Goal: Task Accomplishment & Management: Complete application form

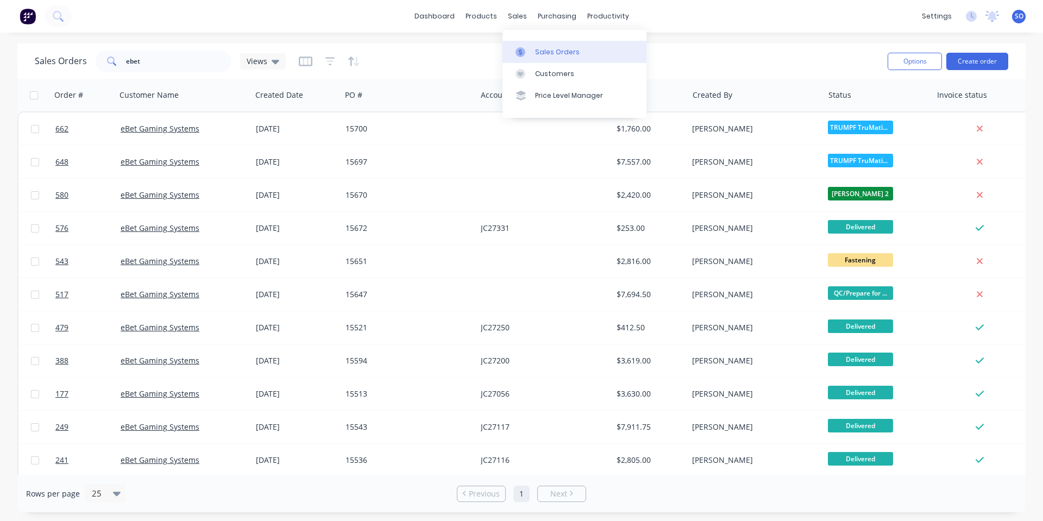
click at [532, 46] on link "Sales Orders" at bounding box center [574, 52] width 144 height 22
click at [987, 66] on button "Create order" at bounding box center [977, 61] width 62 height 17
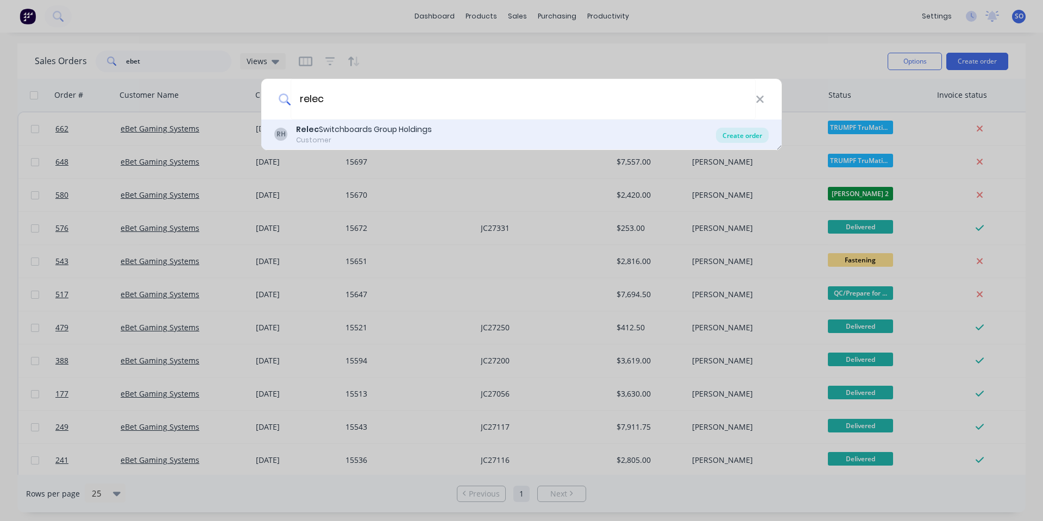
type input "relec"
click at [733, 132] on div "Create order" at bounding box center [742, 135] width 53 height 15
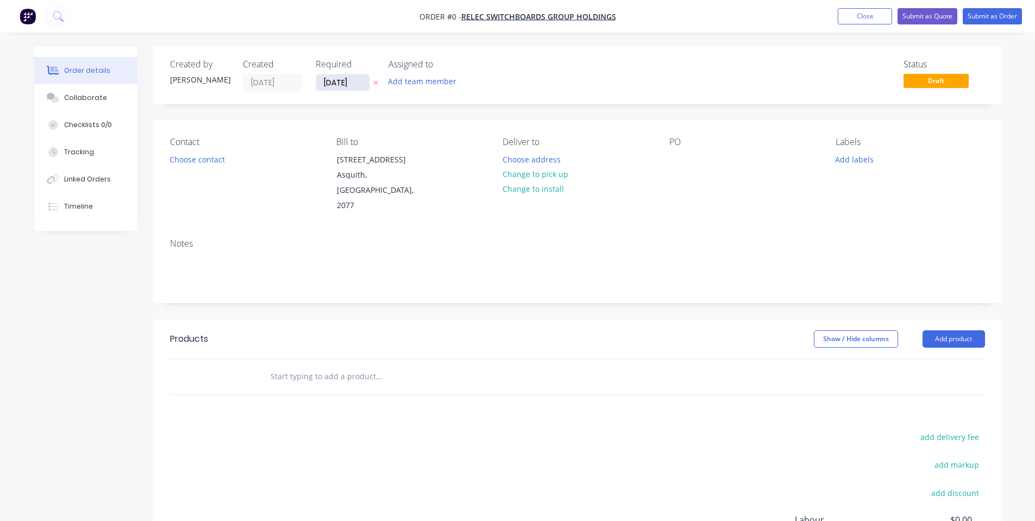
click at [339, 84] on input "[DATE]" at bounding box center [342, 82] width 53 height 16
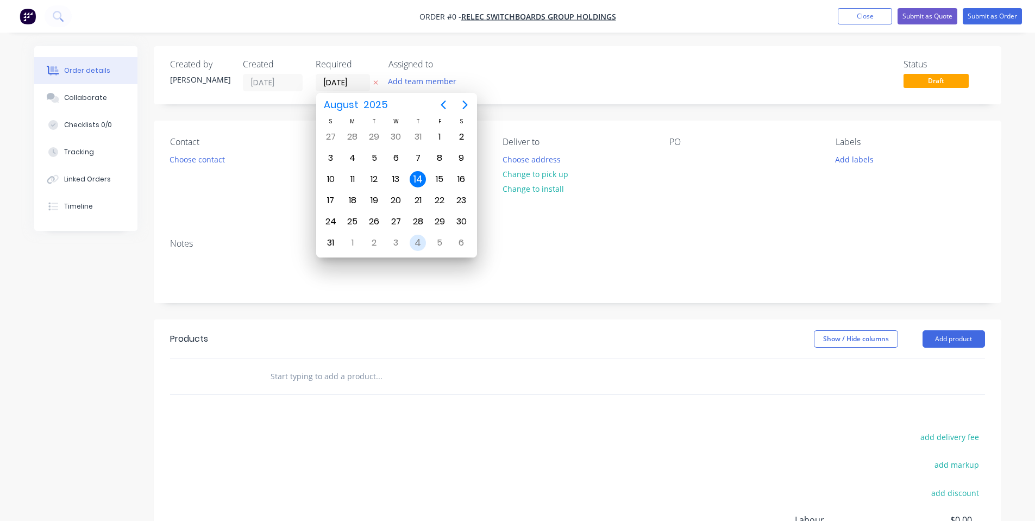
drag, startPoint x: 416, startPoint y: 235, endPoint x: 463, endPoint y: 185, distance: 68.8
click at [416, 236] on div "4" at bounding box center [418, 243] width 16 height 16
type input "[DATE]"
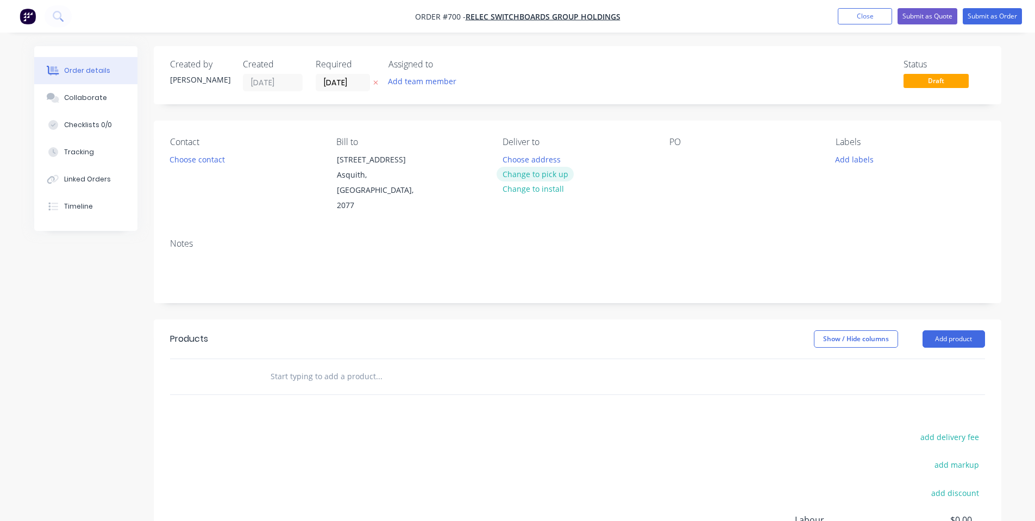
click at [503, 176] on button "Change to pick up" at bounding box center [534, 174] width 77 height 15
click at [199, 165] on button "Choose contact" at bounding box center [196, 159] width 67 height 15
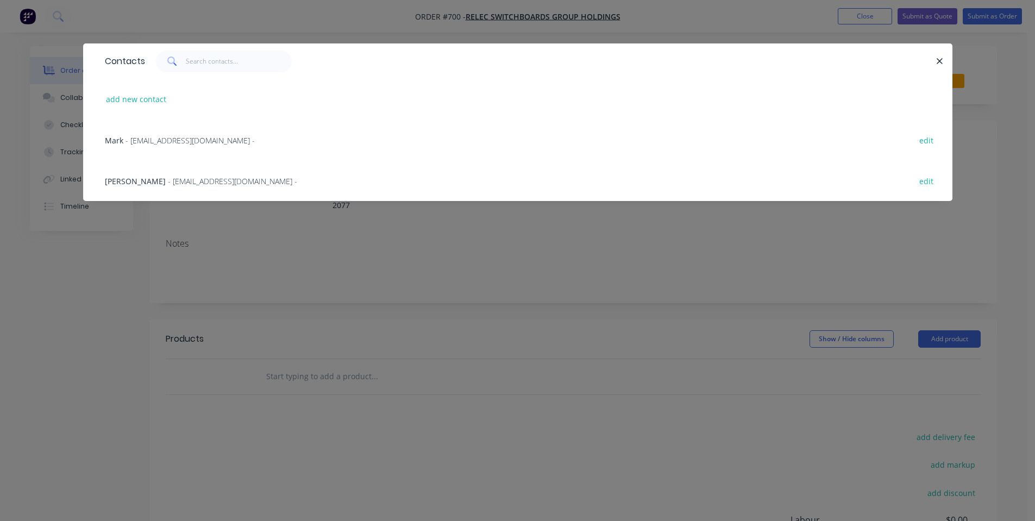
click at [199, 174] on div "[PERSON_NAME] - [EMAIL_ADDRESS][DOMAIN_NAME] - edit" at bounding box center [517, 180] width 836 height 41
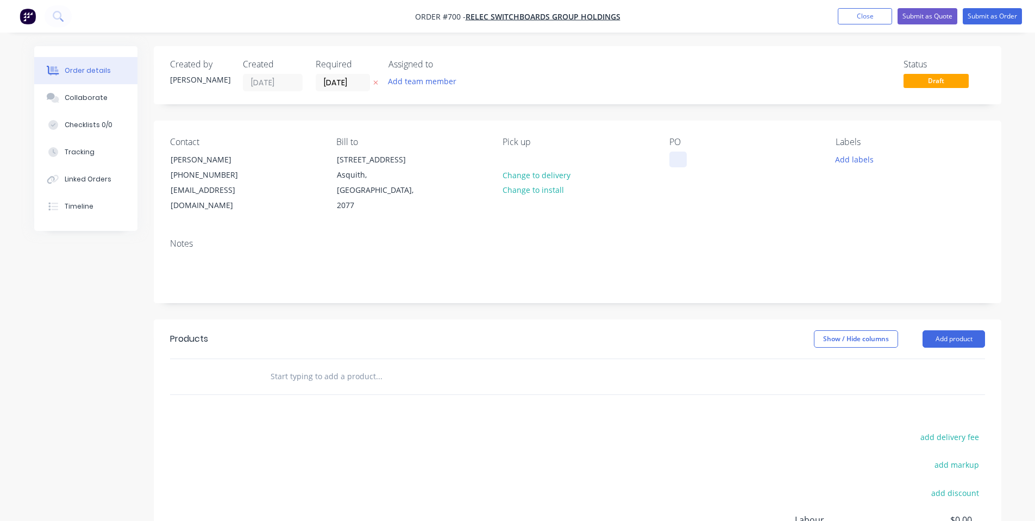
click at [676, 165] on div at bounding box center [677, 160] width 17 height 16
click at [639, 235] on div "Notes" at bounding box center [577, 266] width 847 height 73
click at [836, 159] on button "Add labels" at bounding box center [854, 159] width 50 height 15
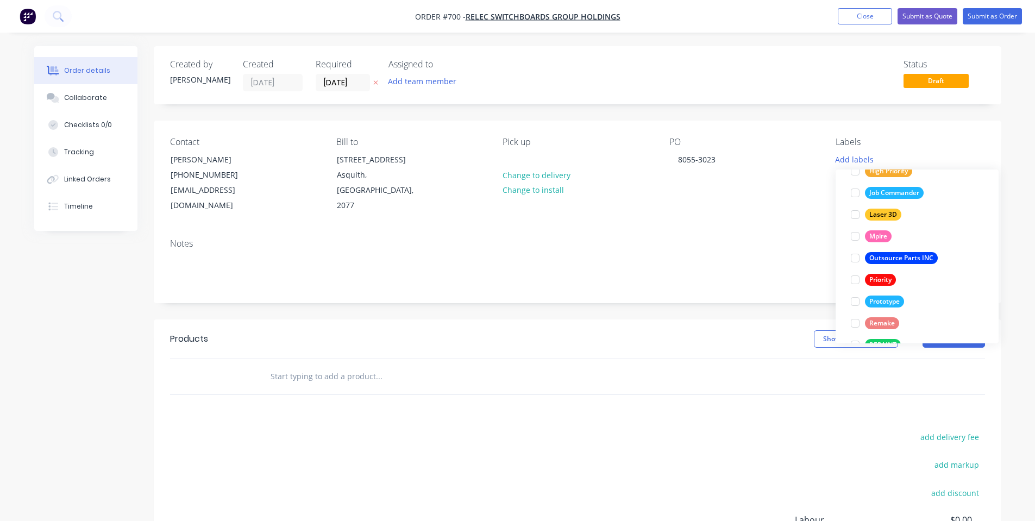
scroll to position [282, 0]
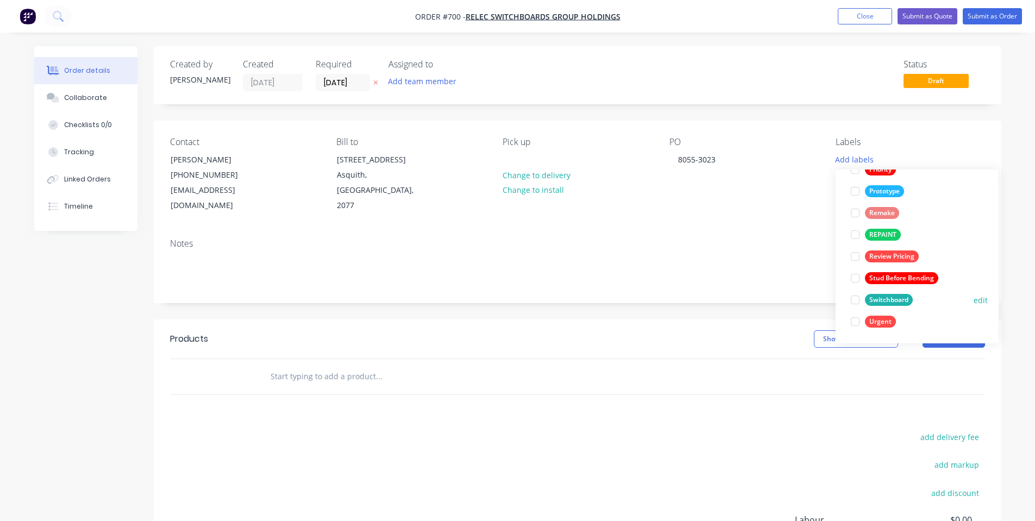
click at [913, 295] on button "Switchboard" at bounding box center [881, 299] width 71 height 15
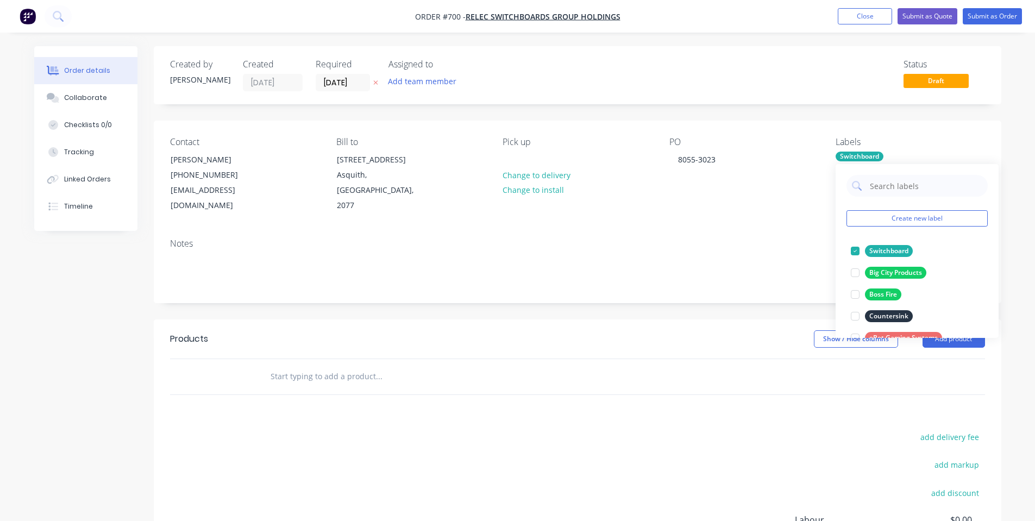
click at [714, 238] on div "Notes" at bounding box center [577, 243] width 815 height 10
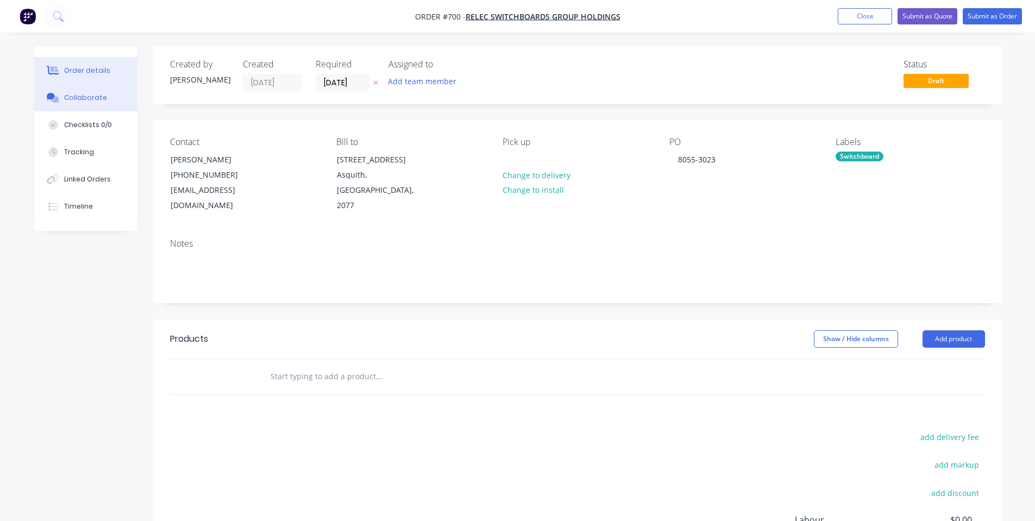
click at [111, 99] on button "Collaborate" at bounding box center [85, 97] width 103 height 27
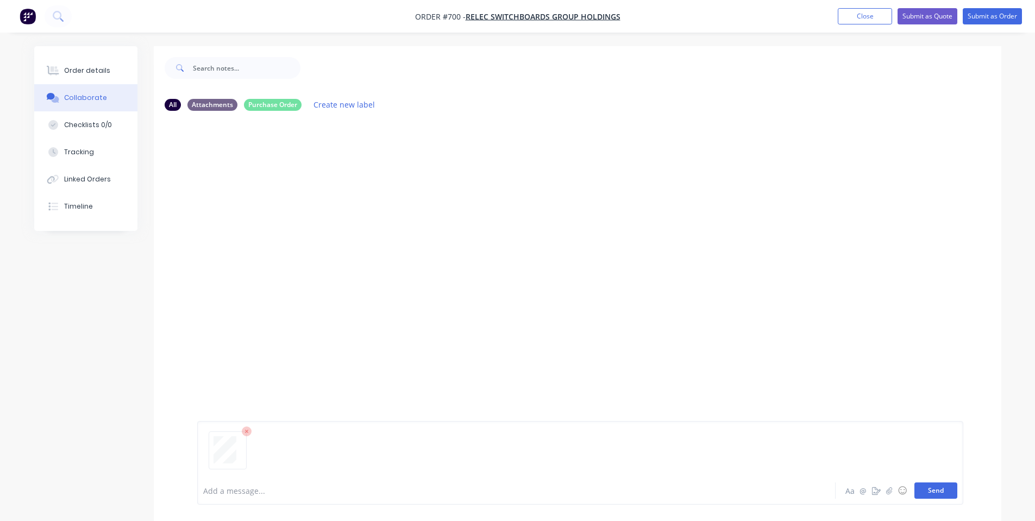
click at [923, 487] on button "Send" at bounding box center [935, 490] width 43 height 16
click at [71, 77] on button "Order details" at bounding box center [85, 70] width 103 height 27
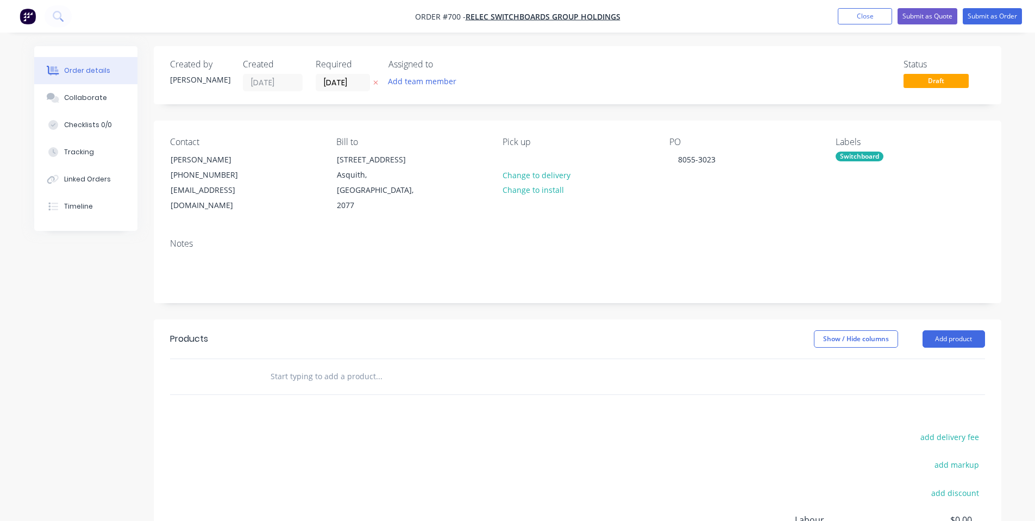
click at [294, 366] on input "text" at bounding box center [378, 377] width 217 height 22
paste input "DIN100435039"
drag, startPoint x: 350, startPoint y: 356, endPoint x: 37, endPoint y: 376, distance: 312.9
click at [37, 376] on div "Created by [PERSON_NAME] Created [DATE] Required [DATE] Assigned to Add team me…" at bounding box center [517, 359] width 967 height 626
paste input "000-01-MP2125-01 2125mm SIDE WALL RIGHT HAND"
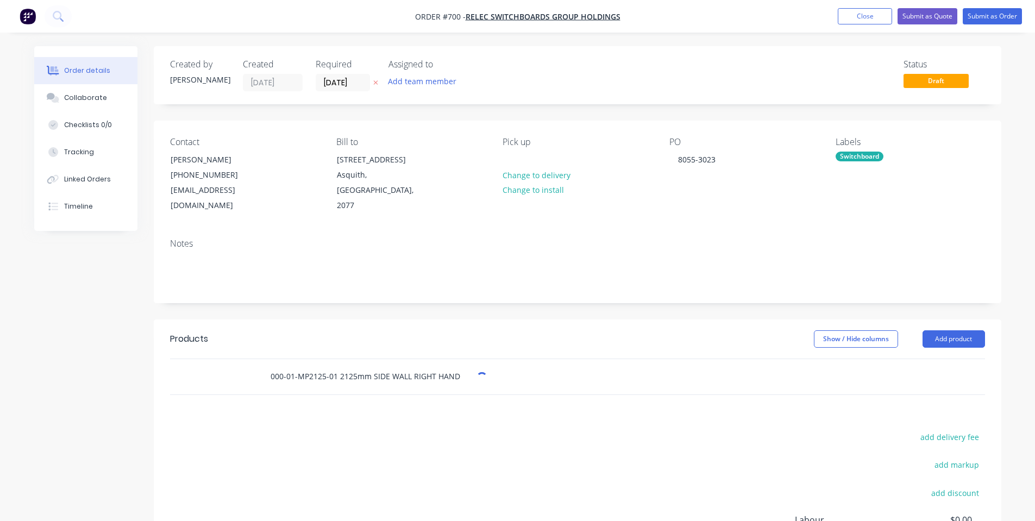
type input "000-01-MP2125-01 2125mm SIDE WALL RIGHT HAND"
click at [392, 406] on div "Products Show / Hide columns Add product 000-01-MP2125-01 2125mm SIDE WALL RIGH…" at bounding box center [577, 487] width 847 height 336
click at [475, 366] on input "000-01-MP2125-01 2125mm SIDE WALL RIGHT HAND" at bounding box center [378, 377] width 217 height 22
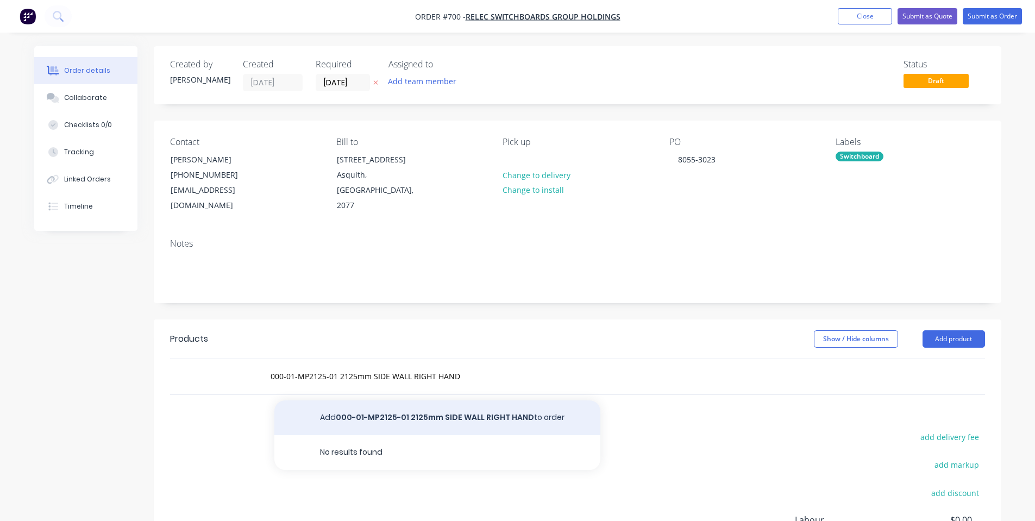
click at [451, 400] on button "Add 000-01-MP2125-01 2125mm SIDE WALL RIGHT HAND to order" at bounding box center [437, 417] width 326 height 35
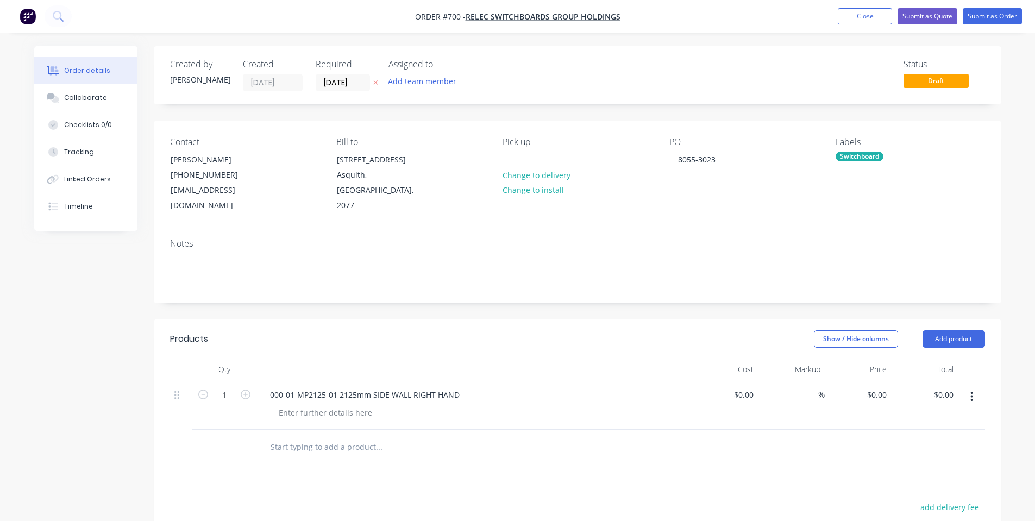
click at [343, 440] on input "text" at bounding box center [378, 447] width 217 height 22
paste input "000-02-MP0650-01 650mm FRONT SPACER PLATE"
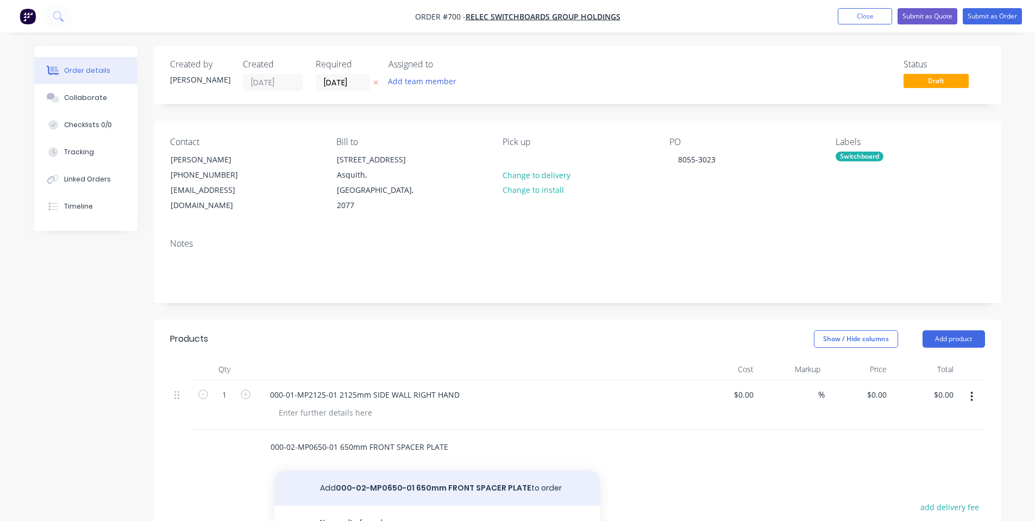
type input "000-02-MP0650-01 650mm FRONT SPACER PLATE"
click at [391, 481] on div "Products Show / Hide columns Add product Qty Cost Markup Price Total 1 000-01-M…" at bounding box center [577, 522] width 847 height 406
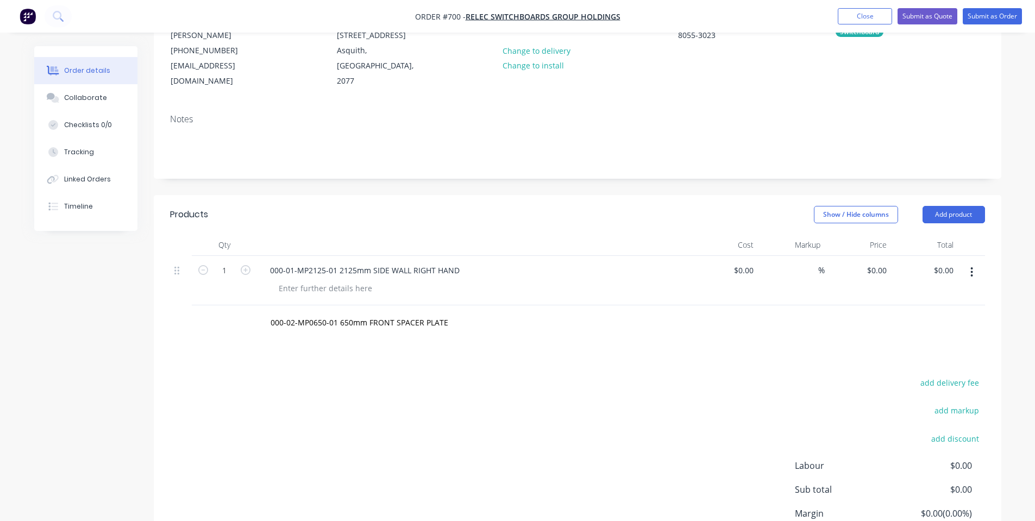
scroll to position [145, 0]
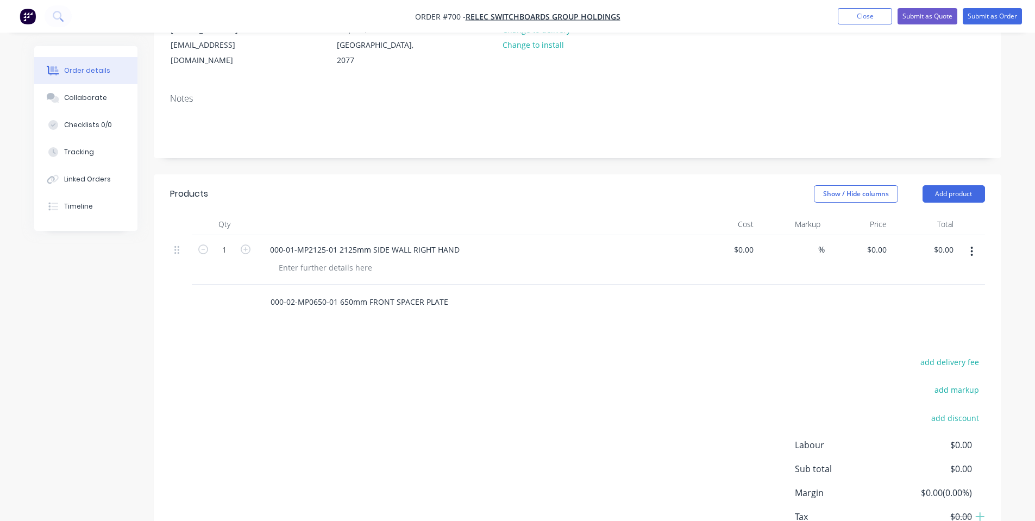
click at [464, 291] on input "000-02-MP0650-01 650mm FRONT SPACER PLATE" at bounding box center [378, 302] width 217 height 22
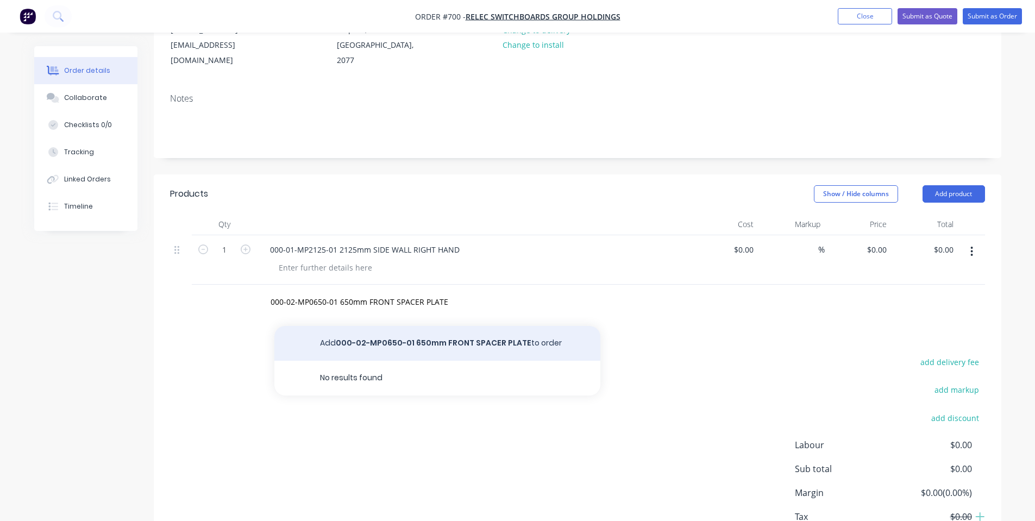
click at [467, 330] on button "Add 000-02-MP0650-01 650mm FRONT SPACER PLATE to order" at bounding box center [437, 343] width 326 height 35
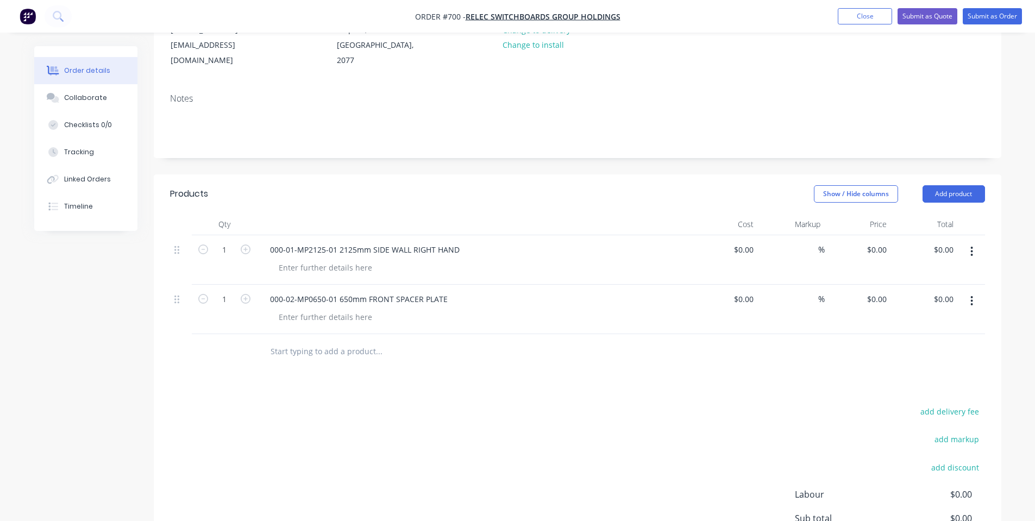
click at [335, 341] on input "text" at bounding box center [378, 352] width 217 height 22
paste input "000-03-MP0650-01 1.6mm GALVANIZED 650 WIDE"
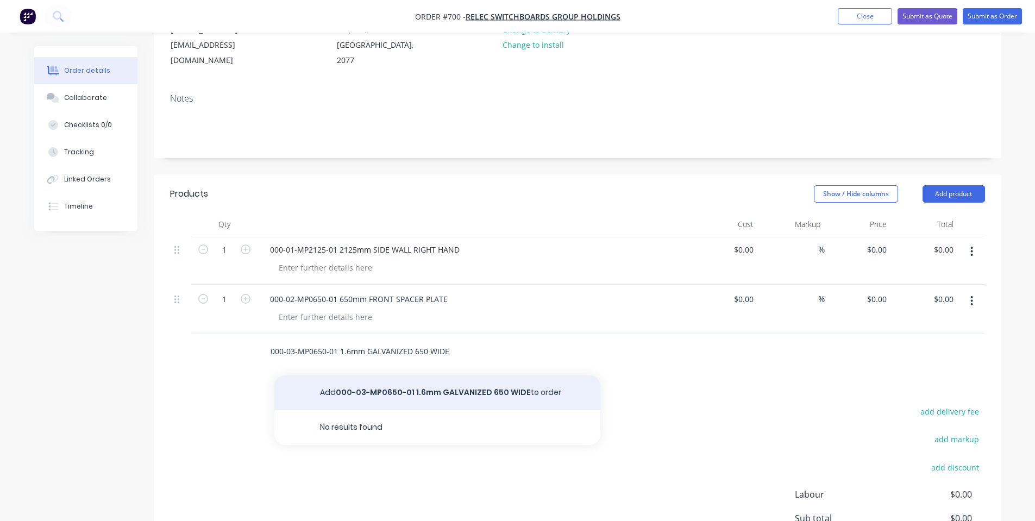
type input "000-03-MP0650-01 1.6mm GALVANIZED 650 WIDE"
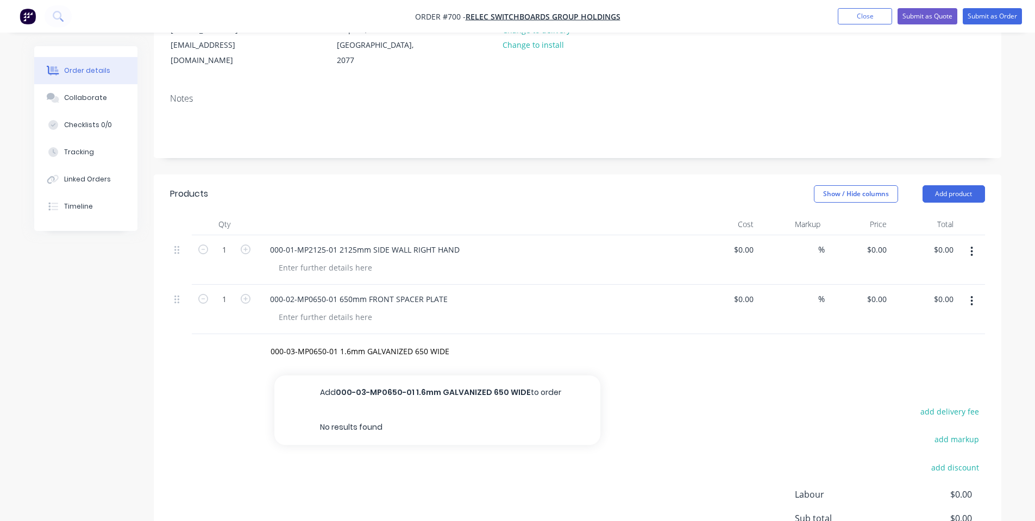
drag, startPoint x: 434, startPoint y: 374, endPoint x: 530, endPoint y: 369, distance: 95.7
click at [434, 375] on button "Add 000-03-MP0650-01 1.6mm GALVANIZED 650 WIDE to order" at bounding box center [437, 392] width 326 height 35
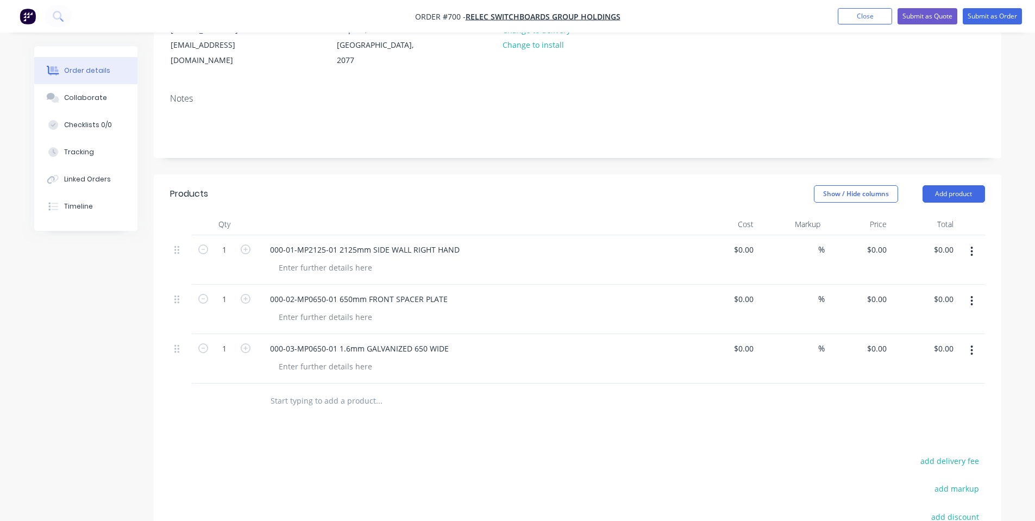
click at [380, 390] on input "text" at bounding box center [378, 401] width 217 height 22
paste input "000-04-MP0650-01 REAR SUPPORT BRACKET 650 WIDE"
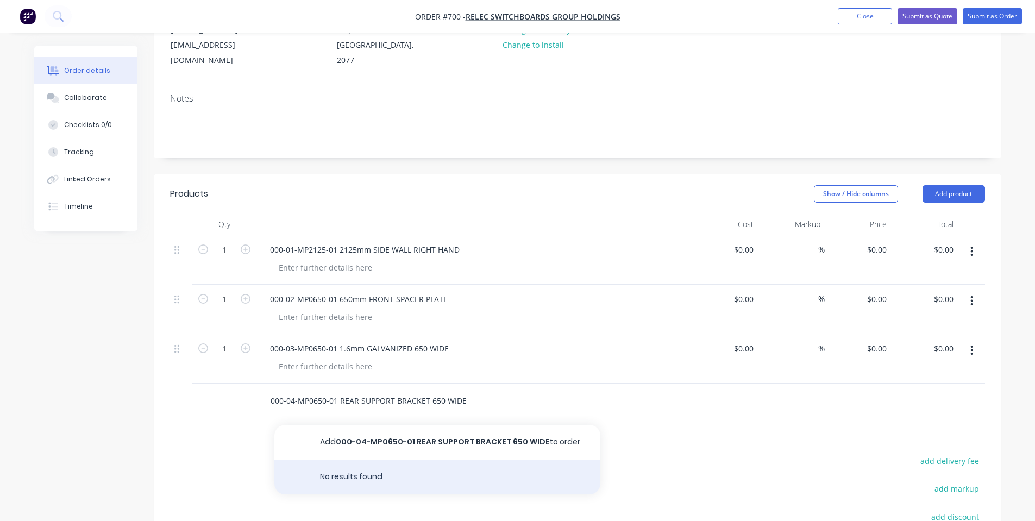
type input "000-04-MP0650-01 REAR SUPPORT BRACKET 650 WIDE"
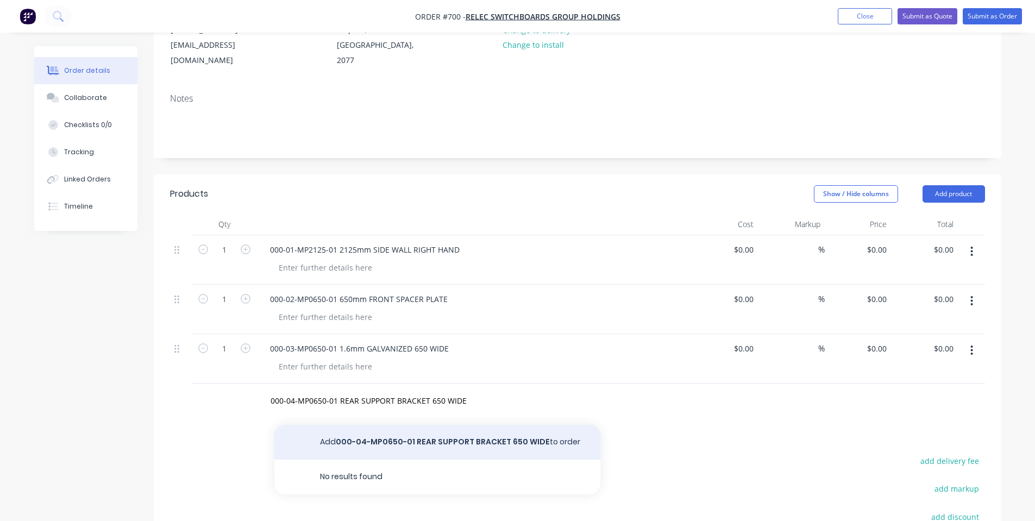
click at [461, 443] on div "Add 000-04-MP0650-01 REAR SUPPORT BRACKET 650 WIDE to order No results found" at bounding box center [437, 460] width 326 height 70
click at [467, 433] on button "Add 000-04-MP0650-01 REAR SUPPORT BRACKET 650 WIDE to order" at bounding box center [437, 442] width 326 height 35
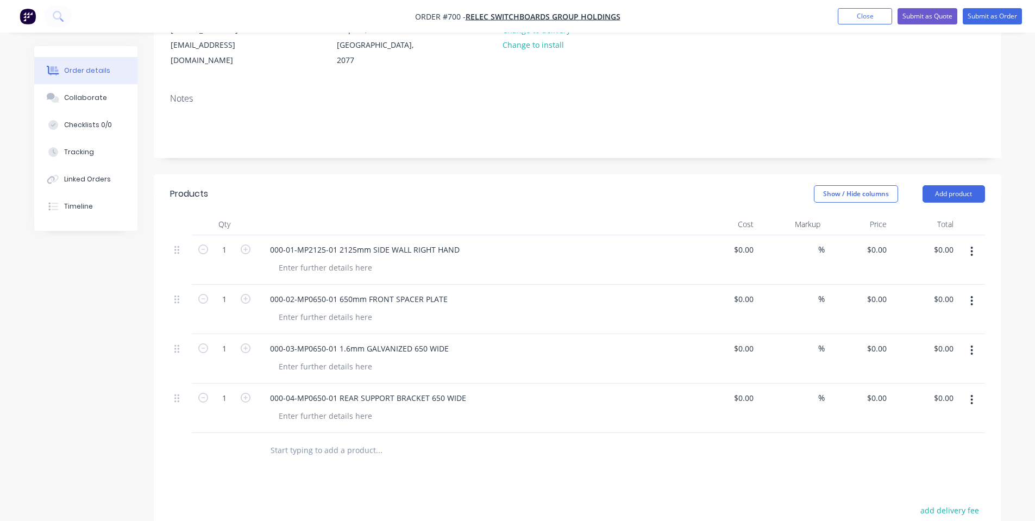
click at [344, 439] on input "text" at bounding box center [378, 450] width 217 height 22
paste input "000-07-MP0650-02 CIRCUIT BREAKER ESCUTCHEON 650 WIDE"
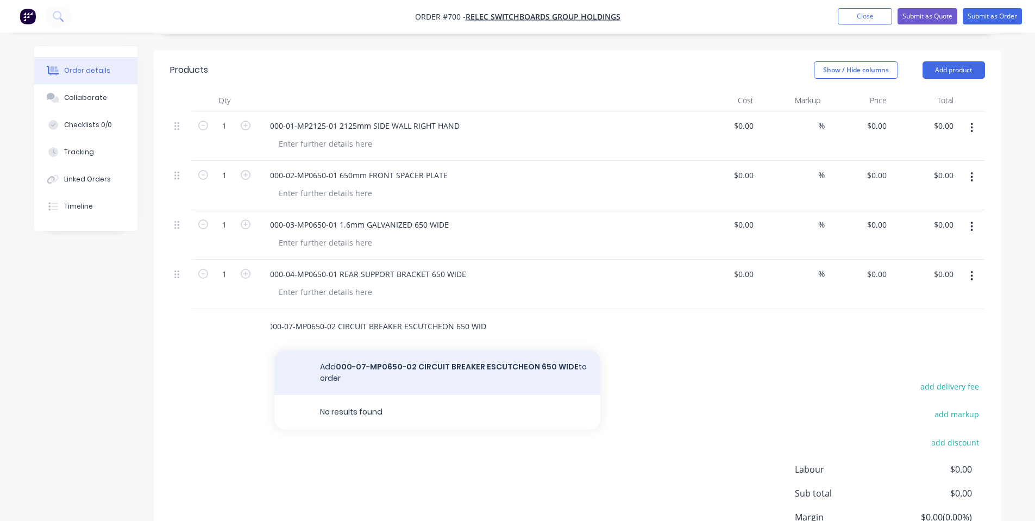
scroll to position [289, 0]
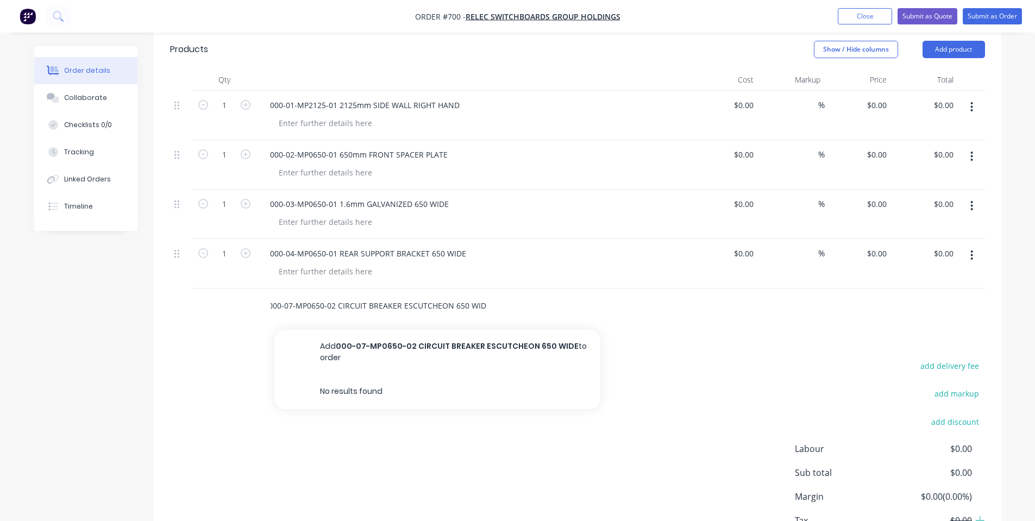
type input "000-07-MP0650-02 CIRCUIT BREAKER ESCUTCHEON 650 WIDE"
click at [421, 341] on button "Add 000-07-MP0650-02 CIRCUIT BREAKER ESCUTCHEON 650 WIDE to order" at bounding box center [437, 352] width 326 height 45
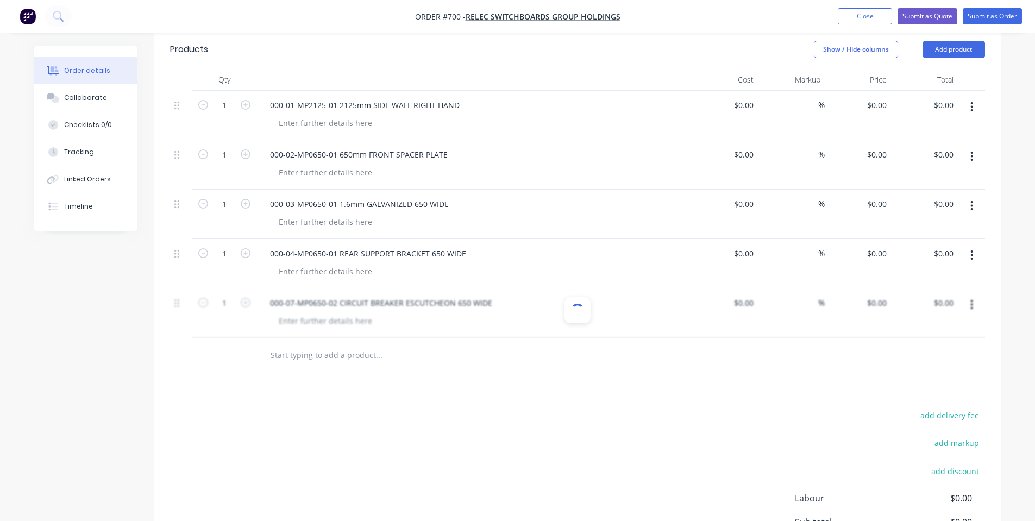
scroll to position [0, 0]
click at [343, 344] on input "text" at bounding box center [378, 355] width 217 height 22
paste input "000-07-MP0650-03 FUSE ESCUTCHEON 650 WIDE 3 ROWS"
type input "000-07-MP0650-03 FUSE ESCUTCHEON 650 WIDE 3 ROWS"
drag, startPoint x: 492, startPoint y: 329, endPoint x: 490, endPoint y: 339, distance: 11.1
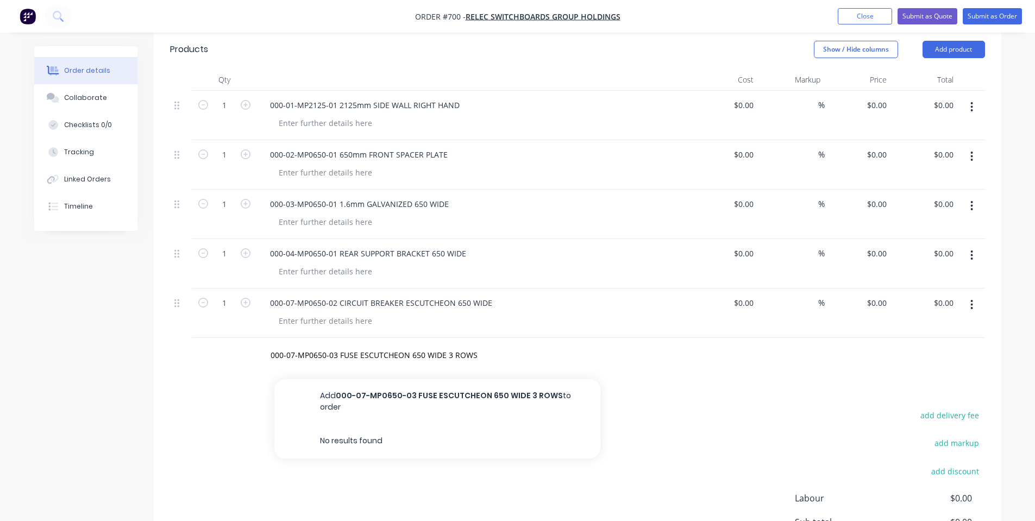
click at [492, 344] on div "000-07-MP0650-03 FUSE ESCUTCHEON 650 WIDE 3 ROWS Add 000-07-MP0650-03 FUSE ESCU…" at bounding box center [424, 355] width 326 height 22
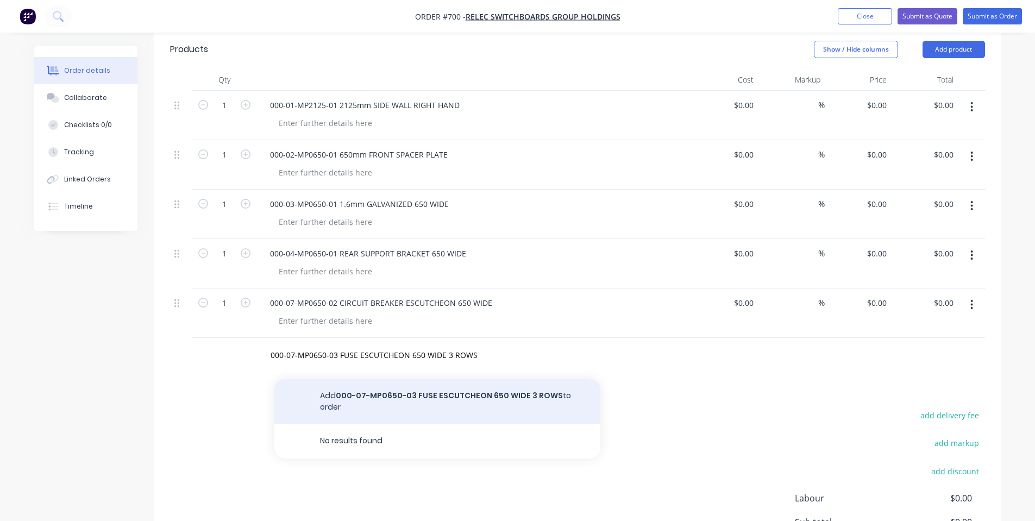
drag, startPoint x: 489, startPoint y: 339, endPoint x: 516, endPoint y: 376, distance: 45.7
click at [489, 344] on div "000-07-MP0650-03 FUSE ESCUTCHEON 650 WIDE 3 ROWS Add 000-07-MP0650-03 FUSE ESCU…" at bounding box center [424, 355] width 326 height 22
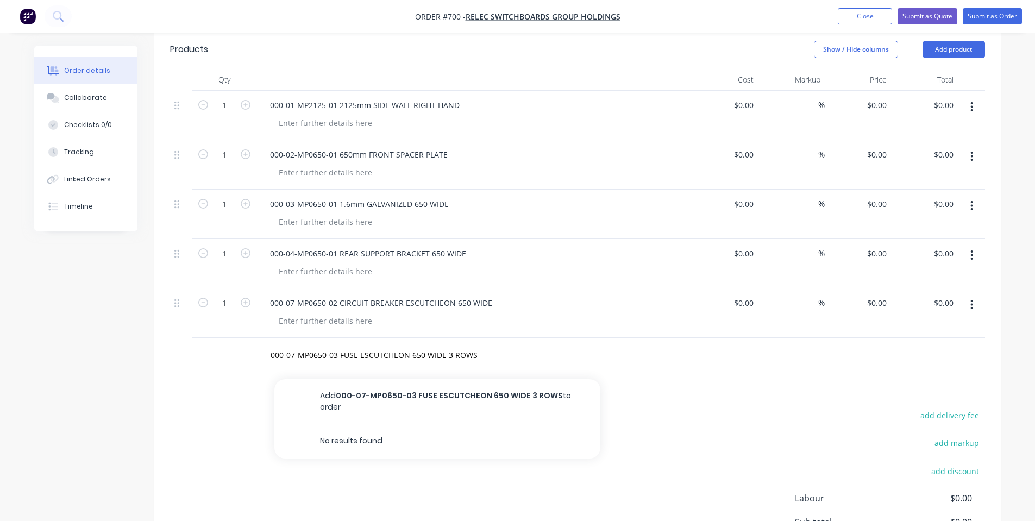
click at [516, 382] on button "Add 000-07-MP0650-03 FUSE ESCUTCHEON 650 WIDE 3 ROWS to order" at bounding box center [437, 401] width 326 height 45
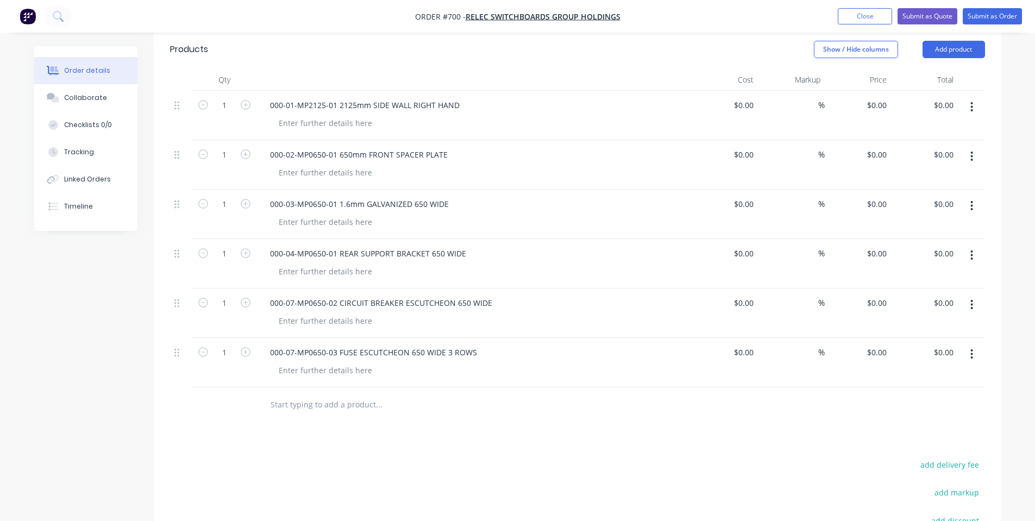
click at [519, 420] on div "Products Show / Hide columns Add product Qty Cost Markup Price Total 1 000-01-M…" at bounding box center [577, 356] width 847 height 653
click at [211, 114] on input "1" at bounding box center [224, 105] width 28 height 16
type input "2"
click at [213, 114] on input "1" at bounding box center [224, 105] width 28 height 16
type input "2"
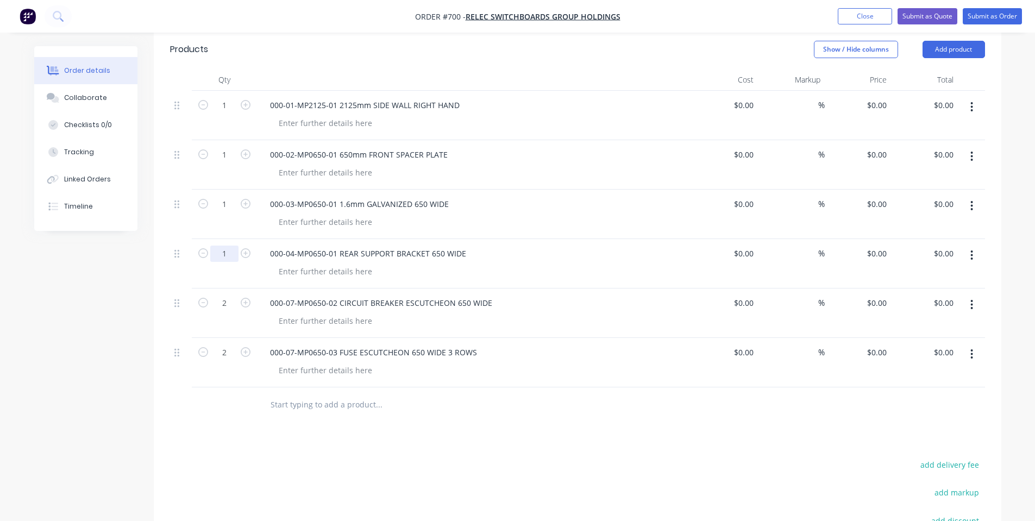
click at [231, 114] on input "1" at bounding box center [224, 105] width 28 height 16
type input "10"
click at [223, 114] on input "1" at bounding box center [224, 105] width 28 height 16
type input "14"
click at [227, 114] on input "1" at bounding box center [224, 105] width 28 height 16
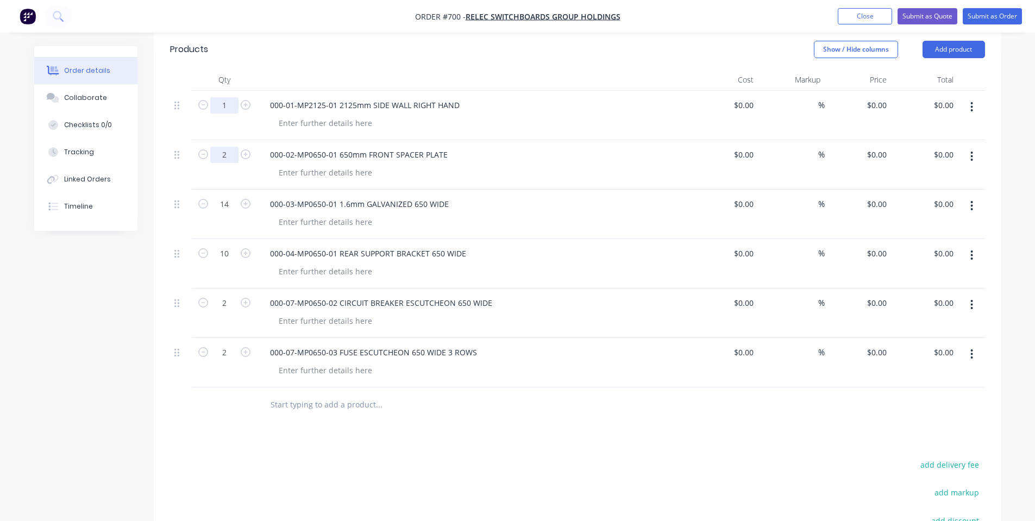
type input "2"
click at [226, 97] on input "1" at bounding box center [224, 105] width 28 height 16
type input "2"
click at [467, 437] on div "Products Show / Hide columns Add product Qty Cost Markup Price Total 2 000-01-M…" at bounding box center [577, 356] width 847 height 653
click at [752, 418] on div "Products Show / Hide columns Add product Qty Cost Markup Price Total 2 000-01-M…" at bounding box center [577, 356] width 847 height 653
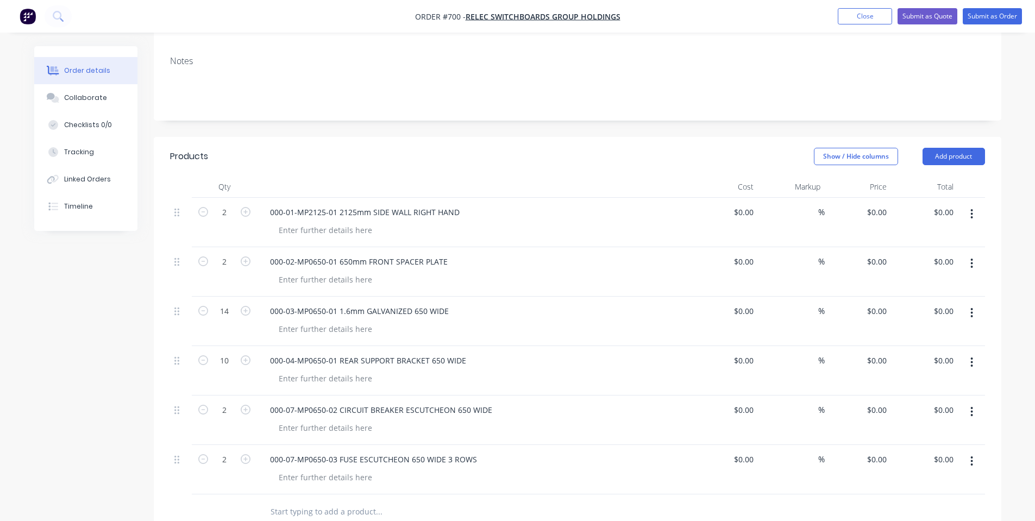
scroll to position [145, 0]
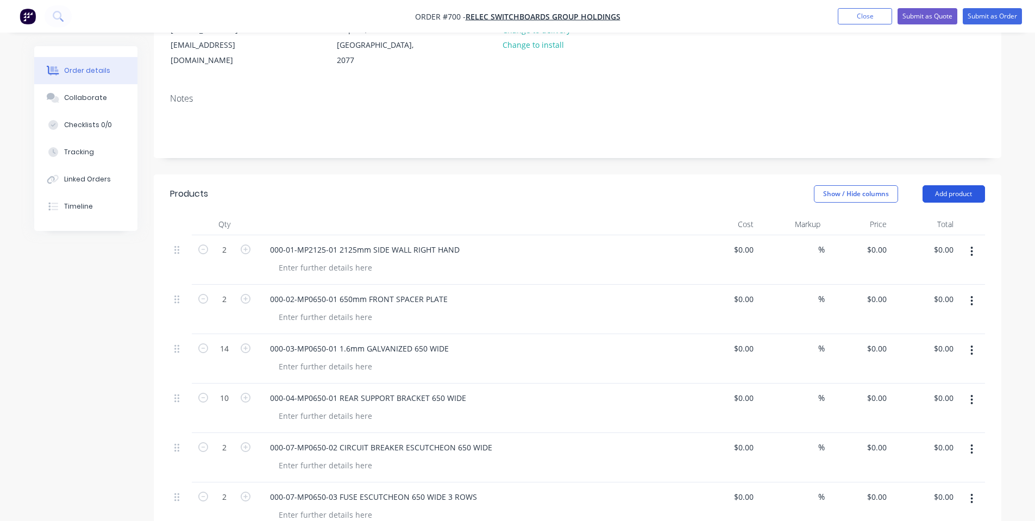
click at [937, 185] on button "Add product" at bounding box center [953, 193] width 62 height 17
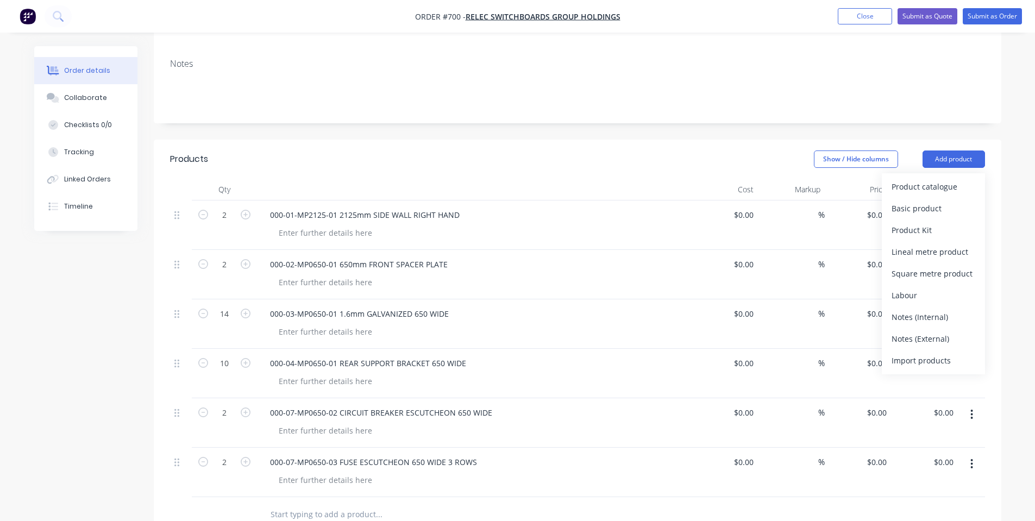
scroll to position [289, 0]
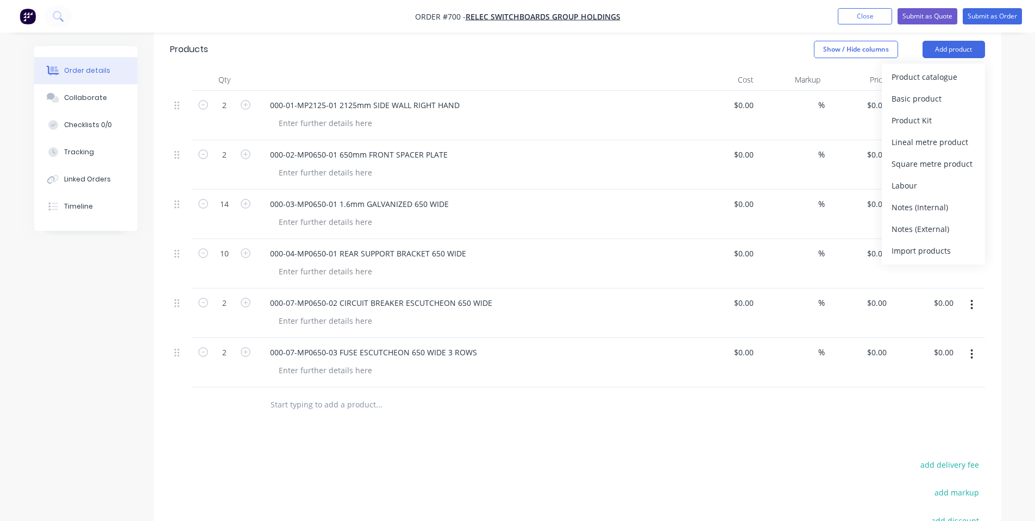
click at [940, 199] on div "Notes (Internal)" at bounding box center [933, 207] width 84 height 16
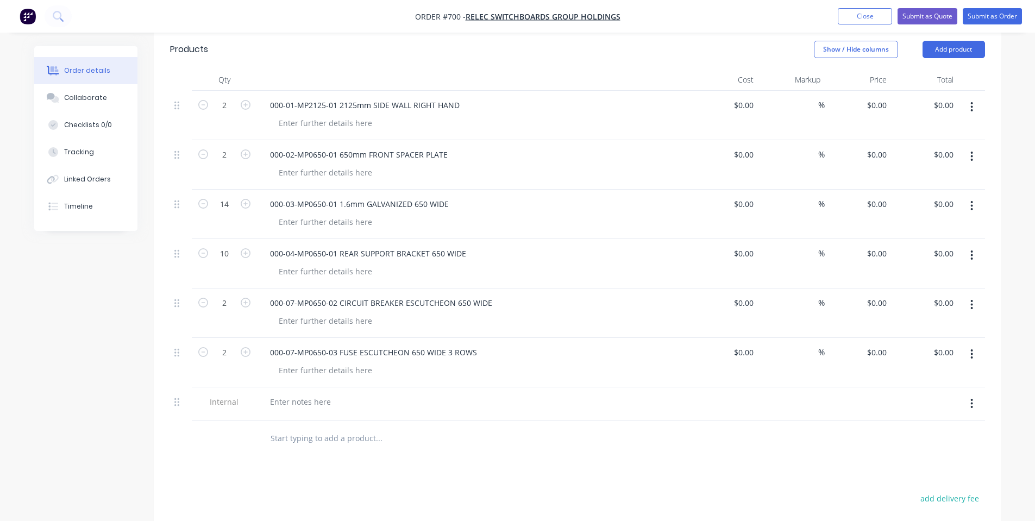
click at [555, 430] on div at bounding box center [424, 438] width 326 height 22
click at [332, 362] on div at bounding box center [325, 370] width 111 height 16
copy div "Galvanised"
click at [322, 313] on div at bounding box center [325, 321] width 111 height 16
paste div
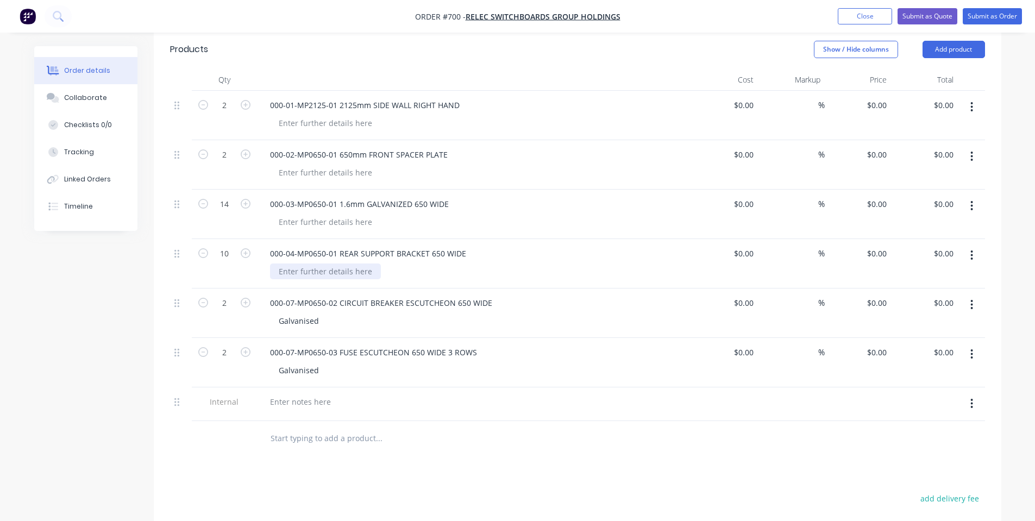
click at [350, 263] on div at bounding box center [325, 271] width 111 height 16
paste div
click at [344, 214] on div at bounding box center [325, 222] width 111 height 16
paste div
click at [347, 165] on div at bounding box center [325, 173] width 111 height 16
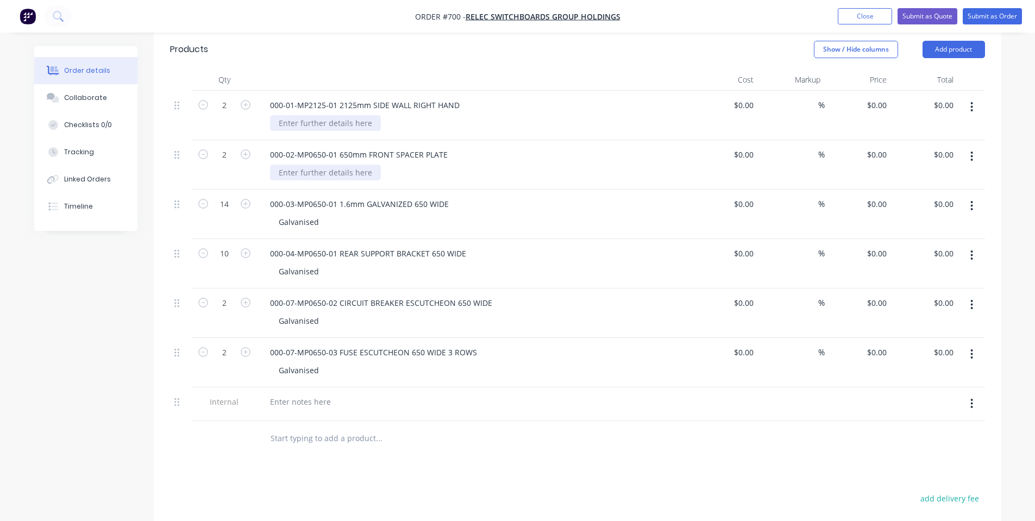
paste div
drag, startPoint x: 351, startPoint y: 110, endPoint x: 259, endPoint y: 3, distance: 141.7
click at [351, 115] on div at bounding box center [325, 123] width 111 height 16
paste div
click at [354, 412] on div at bounding box center [474, 413] width 426 height 2
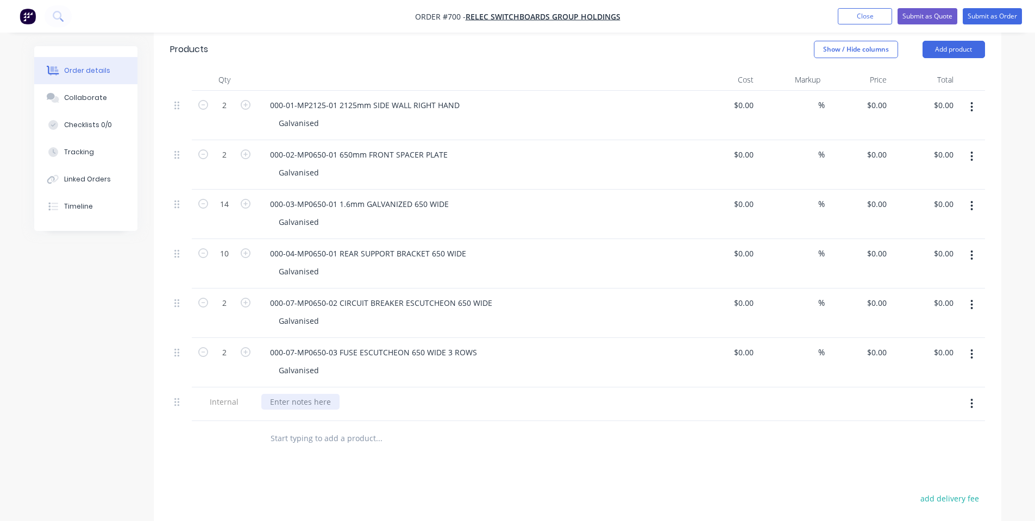
click at [303, 394] on div at bounding box center [300, 402] width 78 height 16
click at [305, 394] on div at bounding box center [300, 402] width 78 height 16
drag, startPoint x: 316, startPoint y: 450, endPoint x: 339, endPoint y: 434, distance: 28.0
click at [317, 450] on div "Products Show / Hide columns Add product Qty Cost Markup Price Total 2 000-01-M…" at bounding box center [577, 373] width 847 height 687
click at [421, 394] on div "[PERSON_NAME]-Power C5 | Salvagnini P2 | Bending |" at bounding box center [369, 402] width 217 height 16
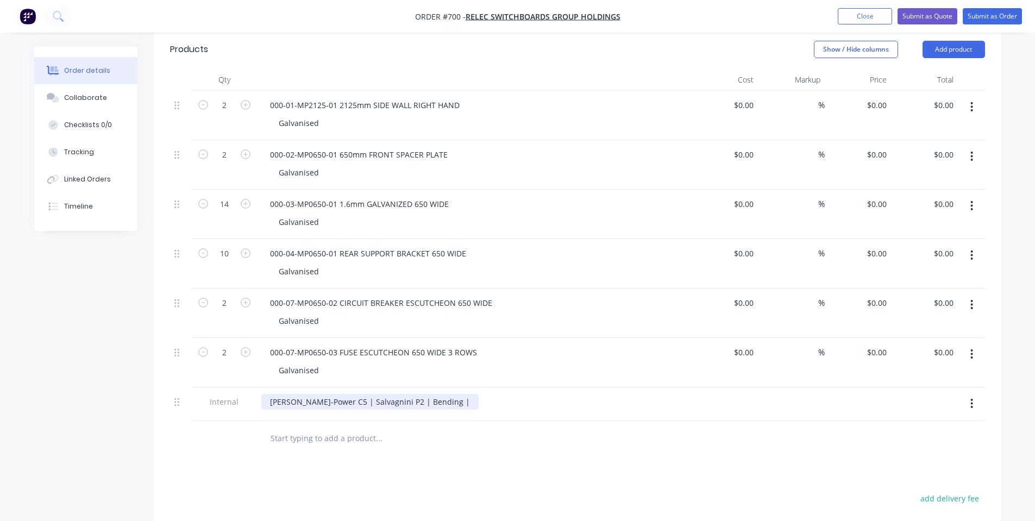
click at [427, 394] on div "[PERSON_NAME]-Power C5 | Salvagnini P2 | Bending |" at bounding box center [369, 402] width 217 height 16
click at [432, 427] on input "text" at bounding box center [378, 438] width 217 height 22
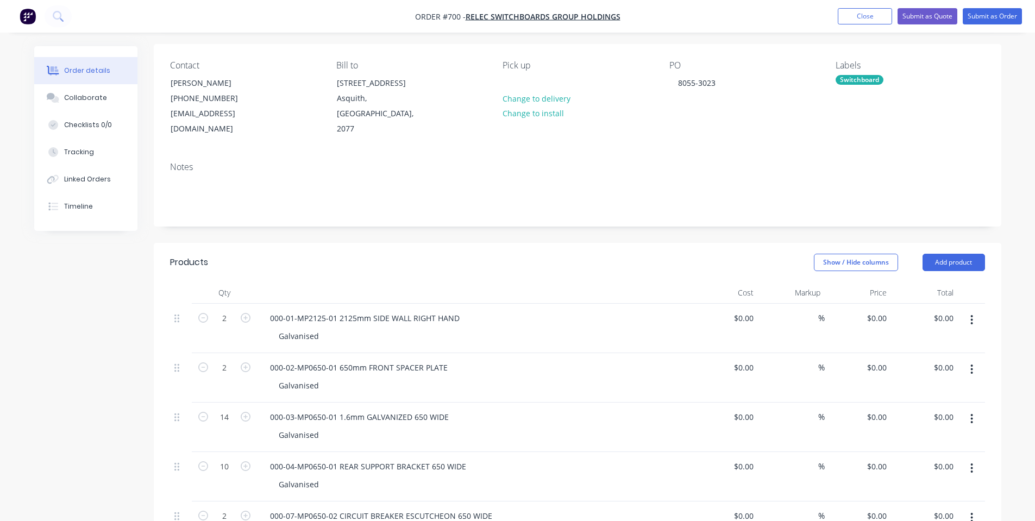
scroll to position [0, 0]
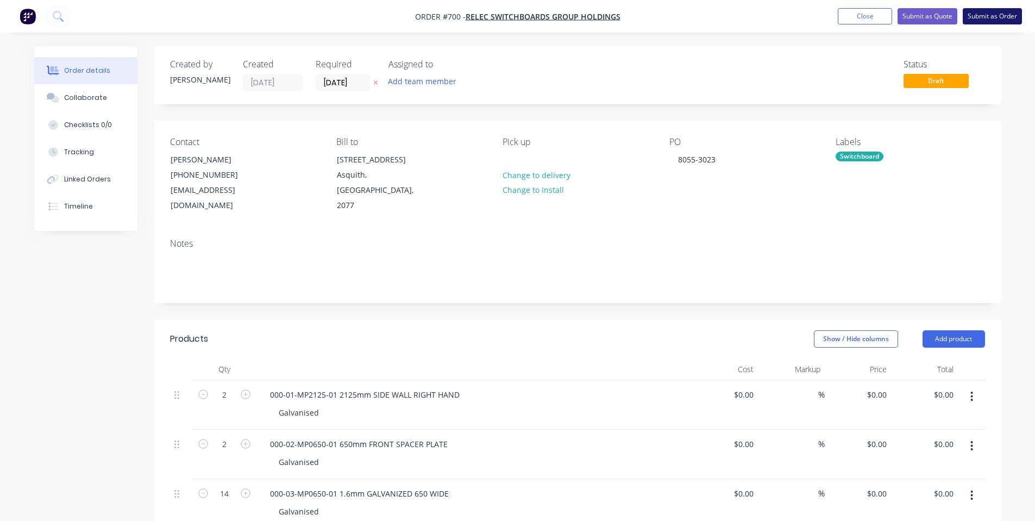
click at [982, 19] on button "Submit as Order" at bounding box center [991, 16] width 59 height 16
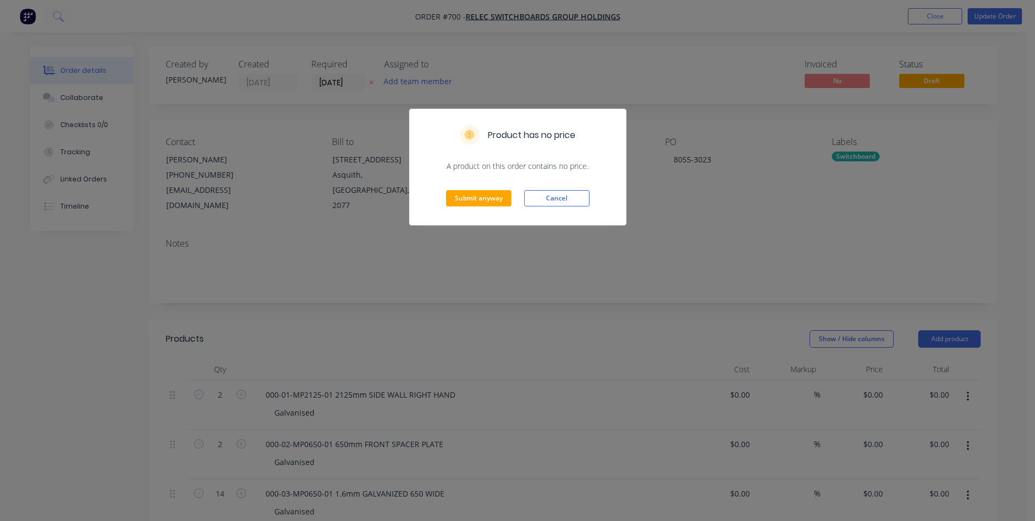
drag, startPoint x: 566, startPoint y: 198, endPoint x: 585, endPoint y: 216, distance: 26.5
click at [585, 216] on div "Submit anyway Cancel" at bounding box center [518, 198] width 216 height 53
click at [575, 203] on button "Cancel" at bounding box center [556, 198] width 65 height 16
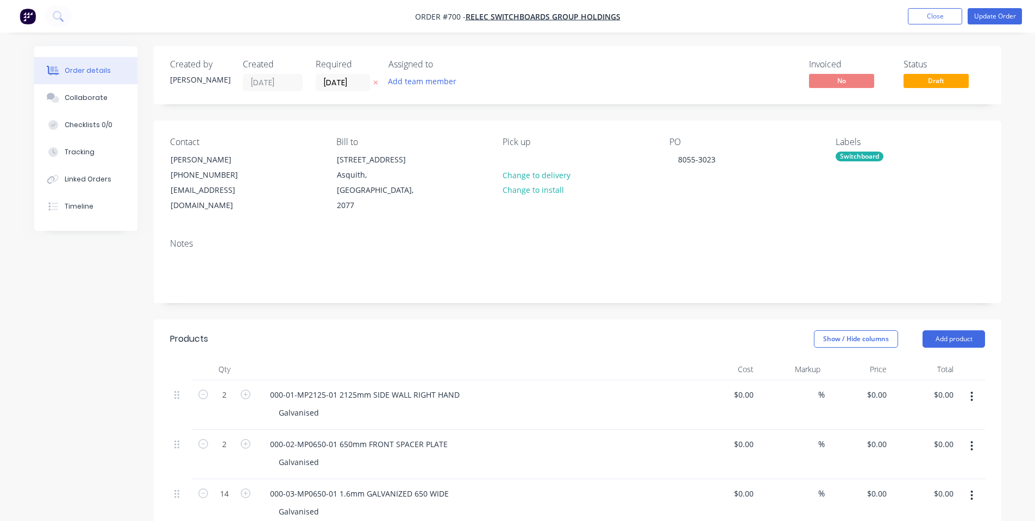
click at [856, 157] on div "Switchboard" at bounding box center [859, 157] width 48 height 10
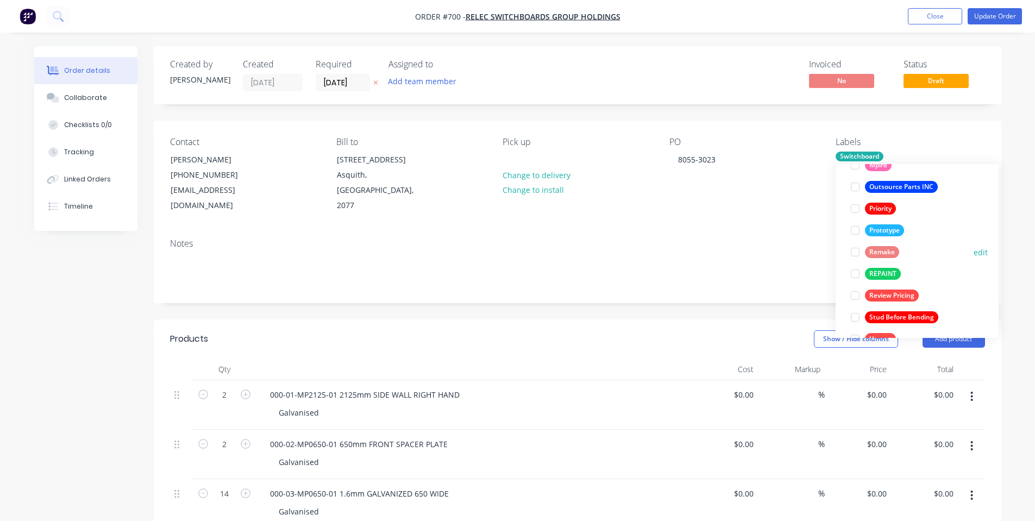
scroll to position [282, 0]
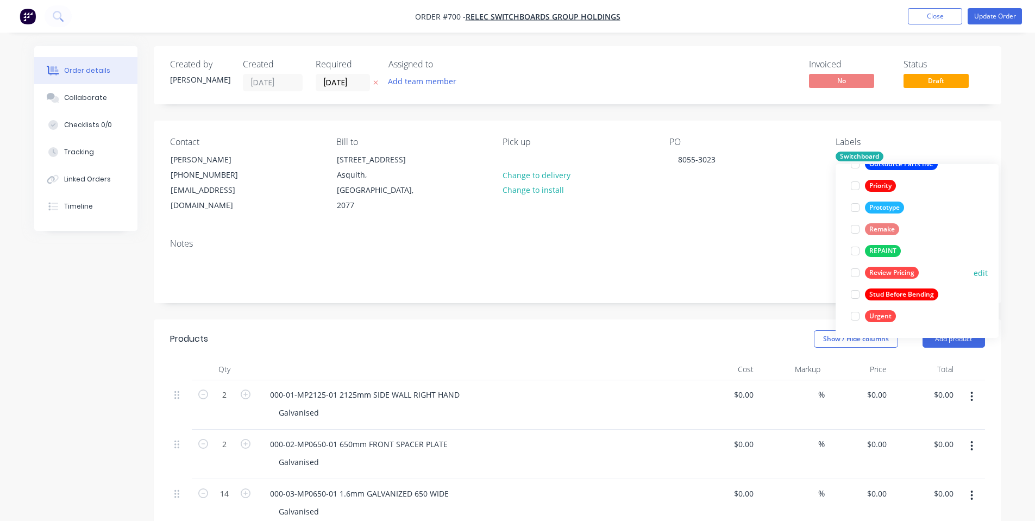
click at [899, 269] on div "Review Pricing" at bounding box center [892, 273] width 54 height 12
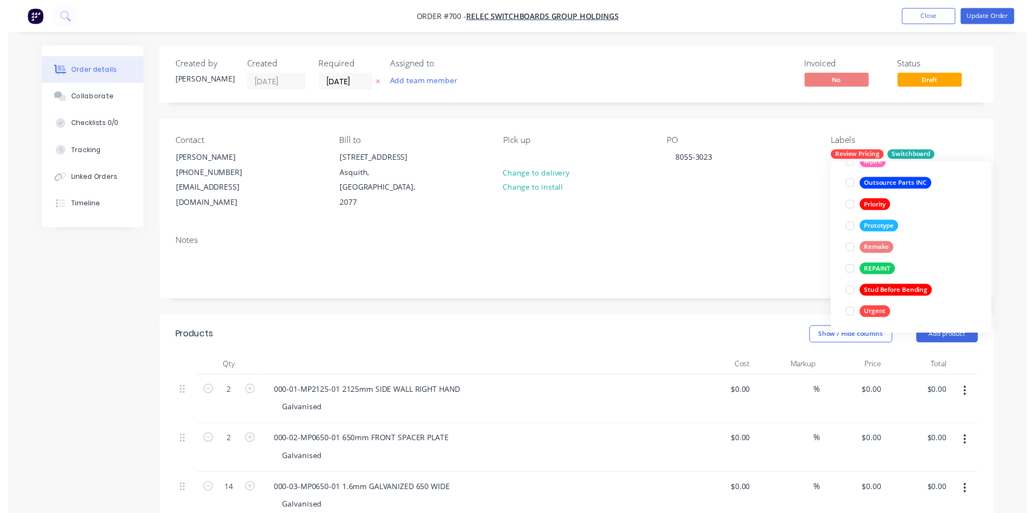
scroll to position [0, 0]
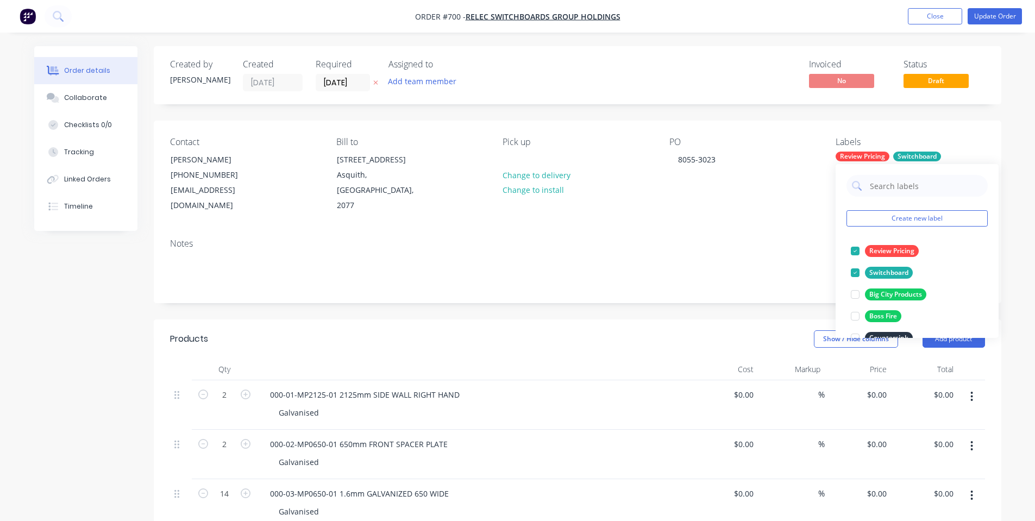
click at [738, 213] on div "Contact [PERSON_NAME] [PHONE_NUMBER] [EMAIL_ADDRESS][DOMAIN_NAME] Bill to [STRE…" at bounding box center [577, 175] width 847 height 109
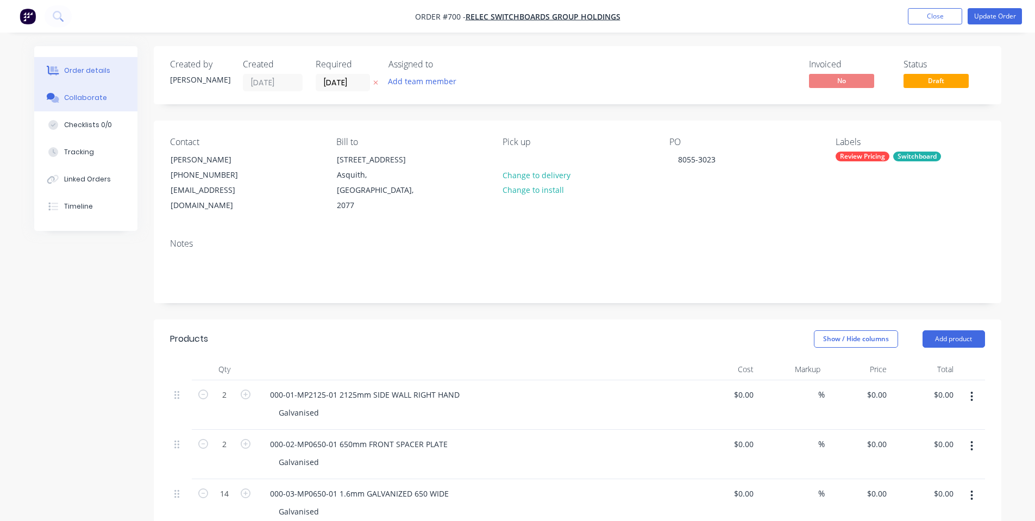
click at [90, 100] on div "Collaborate" at bounding box center [85, 98] width 43 height 10
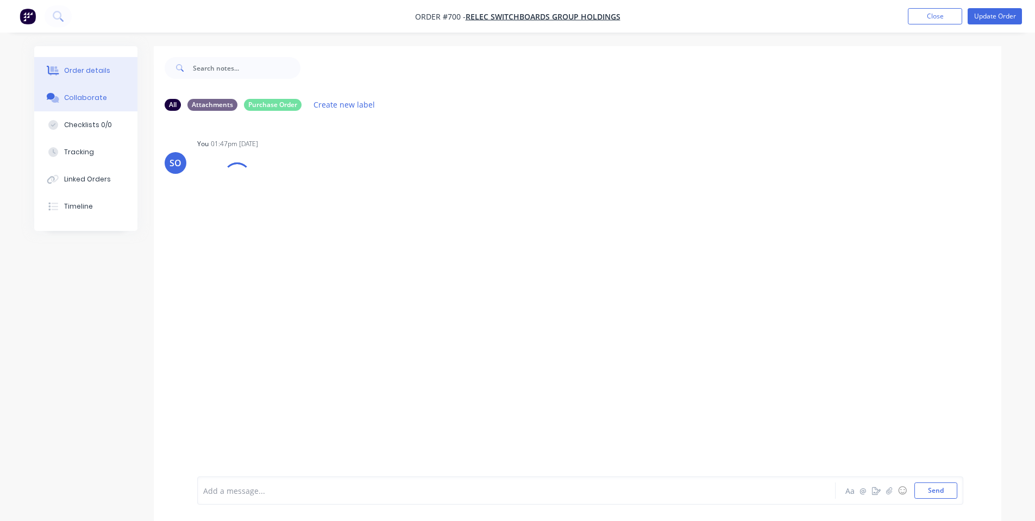
click at [90, 77] on button "Order details" at bounding box center [85, 70] width 103 height 27
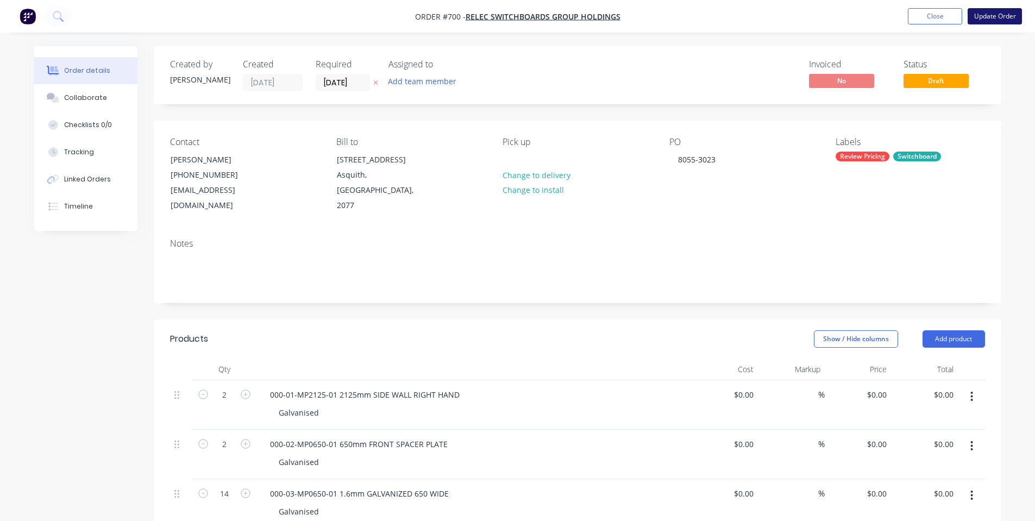
click at [981, 19] on button "Update Order" at bounding box center [994, 16] width 54 height 16
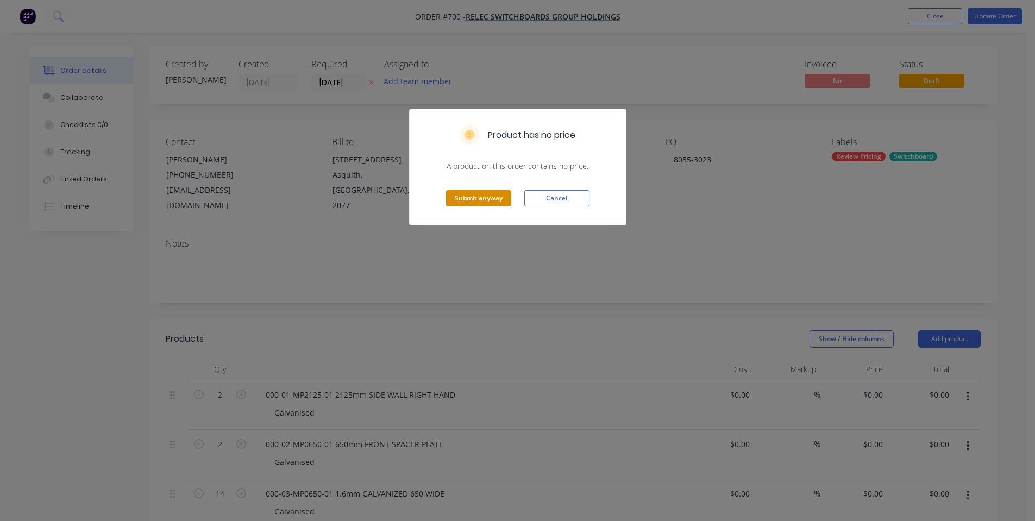
click at [458, 194] on button "Submit anyway" at bounding box center [478, 198] width 65 height 16
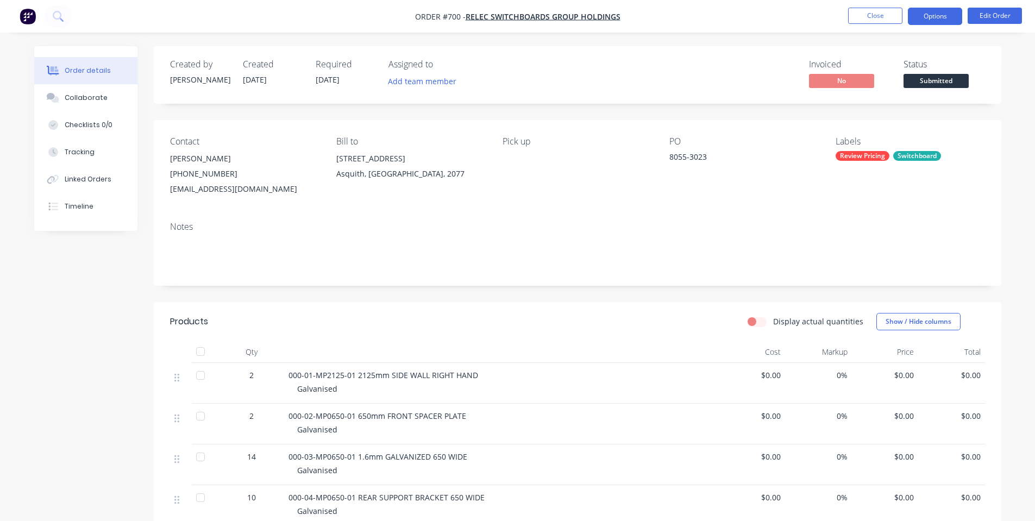
click at [929, 17] on button "Options" at bounding box center [935, 16] width 54 height 17
click at [974, 79] on div "Status Submitted" at bounding box center [943, 75] width 81 height 32
click at [960, 83] on span "Submitted" at bounding box center [935, 81] width 65 height 14
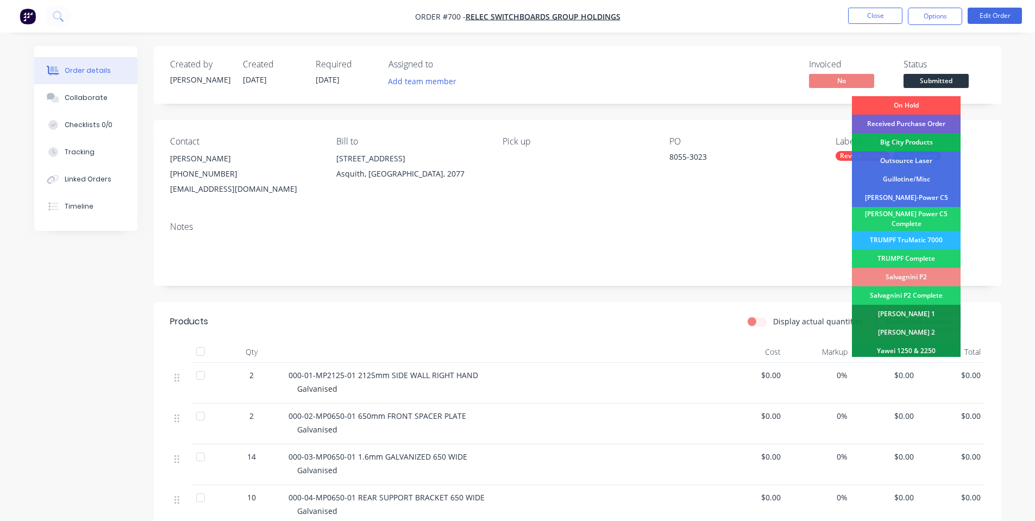
drag, startPoint x: 935, startPoint y: 119, endPoint x: 938, endPoint y: 87, distance: 31.6
click at [936, 119] on div "Received Purchase Order" at bounding box center [906, 124] width 109 height 18
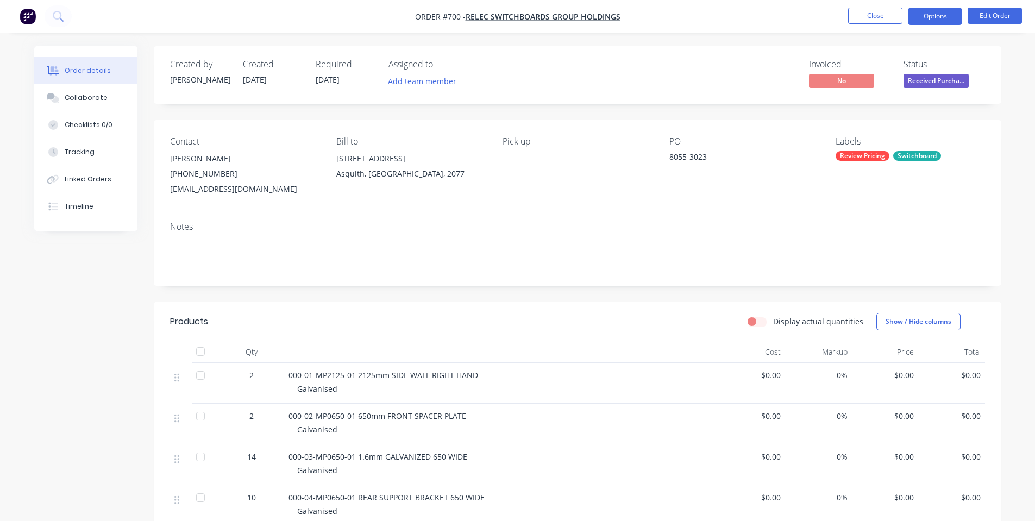
click at [940, 23] on button "Options" at bounding box center [935, 16] width 54 height 17
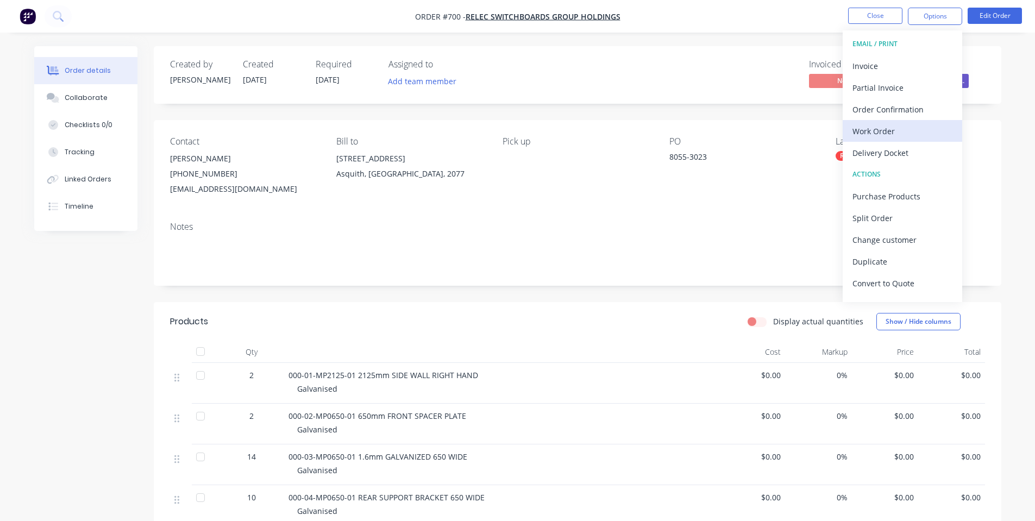
click at [911, 122] on button "Work Order" at bounding box center [901, 131] width 119 height 22
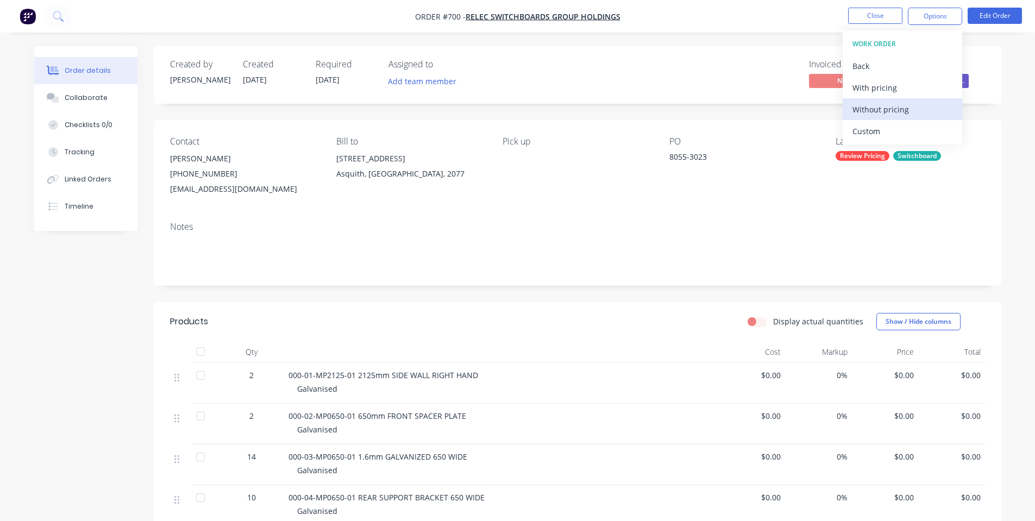
click at [903, 112] on div "Without pricing" at bounding box center [902, 110] width 100 height 16
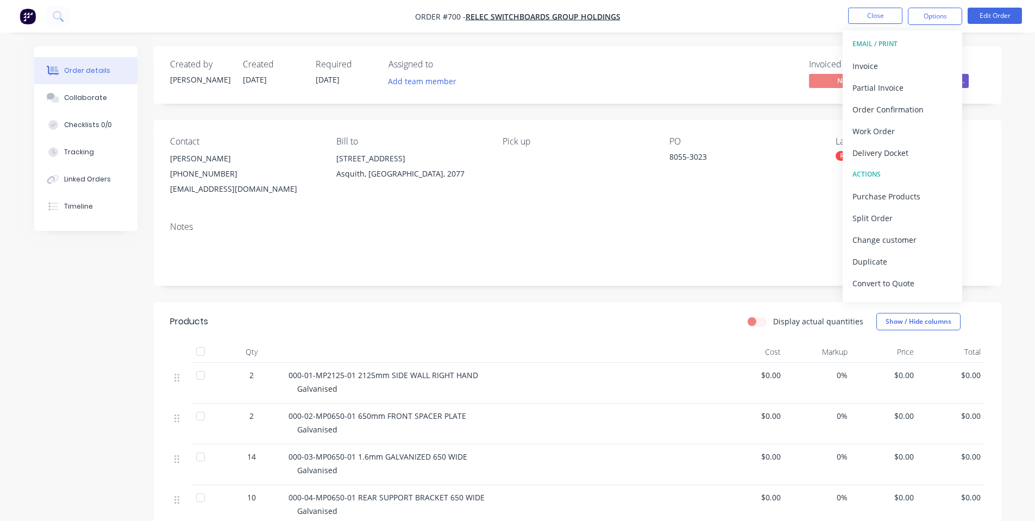
click at [448, 175] on div "Asquith, [GEOGRAPHIC_DATA], 2077" at bounding box center [410, 173] width 149 height 15
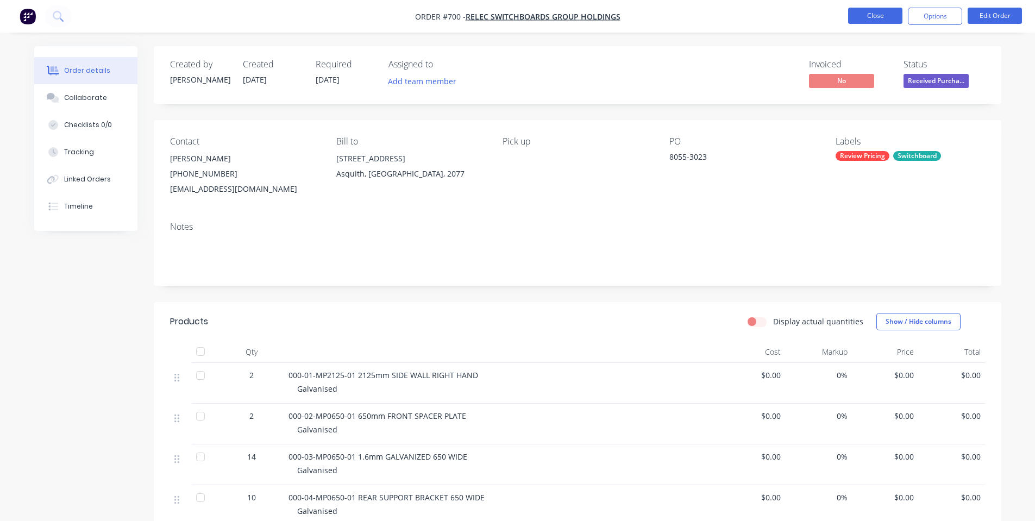
click at [858, 17] on button "Close" at bounding box center [875, 16] width 54 height 16
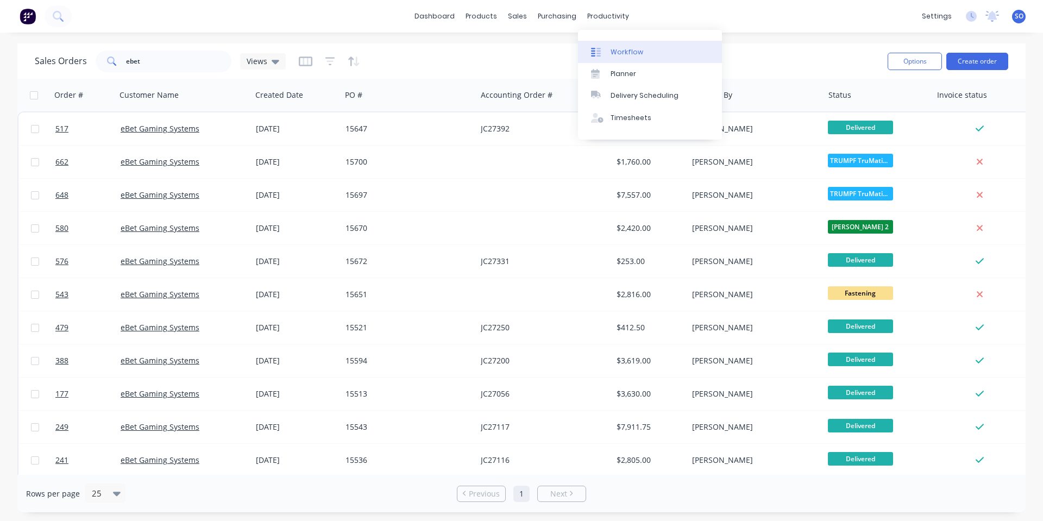
click at [608, 48] on link "Workflow" at bounding box center [650, 52] width 144 height 22
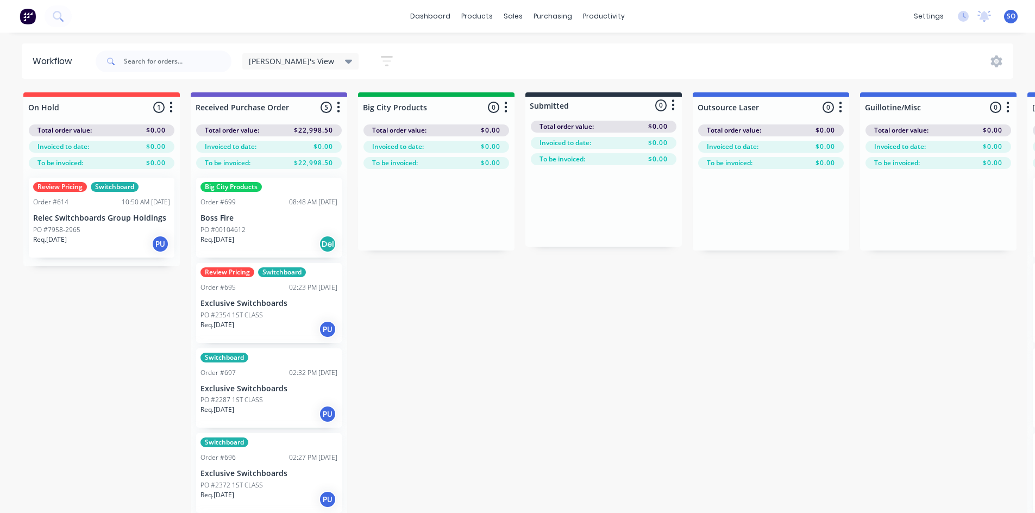
click at [22, 15] on img at bounding box center [28, 16] width 16 height 16
